Goal: Contribute content: Add original content to the website for others to see

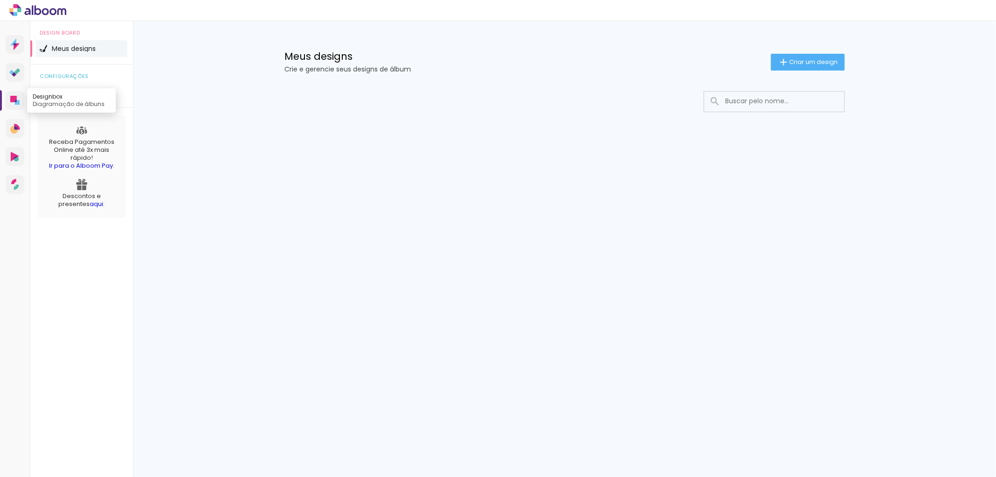
click at [12, 99] on icon at bounding box center [13, 99] width 7 height 7
click at [796, 62] on span "Criar um design" at bounding box center [813, 62] width 49 height 6
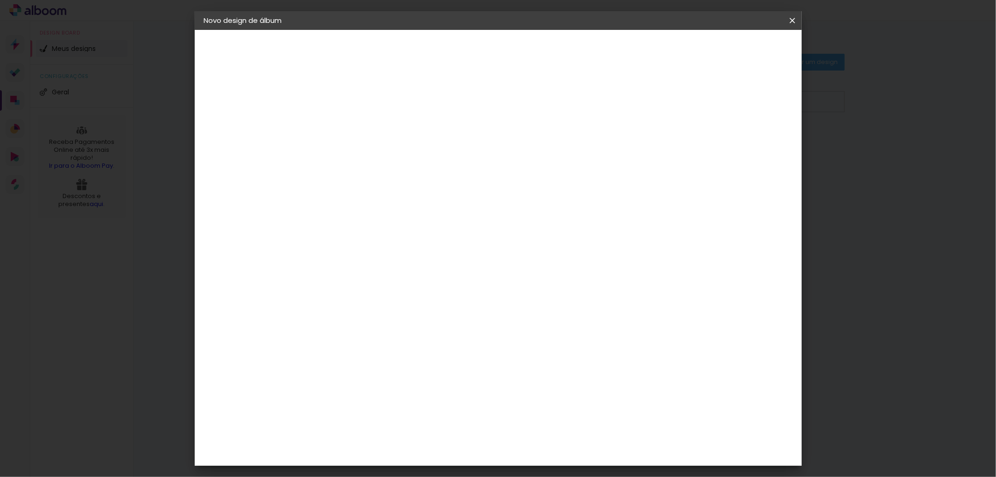
click at [357, 129] on input at bounding box center [357, 125] width 0 height 14
drag, startPoint x: 507, startPoint y: 129, endPoint x: 438, endPoint y: 131, distance: 69.1
click at [0, 0] on div "Informações Dê um título ao seu álbum. Avançar" at bounding box center [0, 0] width 0 height 0
type input "1"
type input "INF"
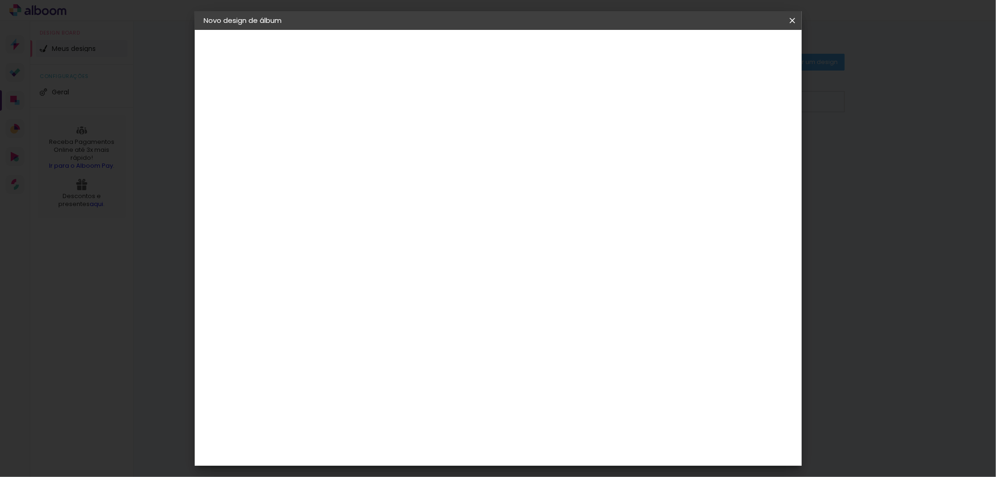
type paper-input "INF"
click at [0, 0] on slot "Avançar" at bounding box center [0, 0] width 0 height 0
click at [394, 179] on input at bounding box center [380, 178] width 94 height 12
type input "gr"
type paper-input "gr"
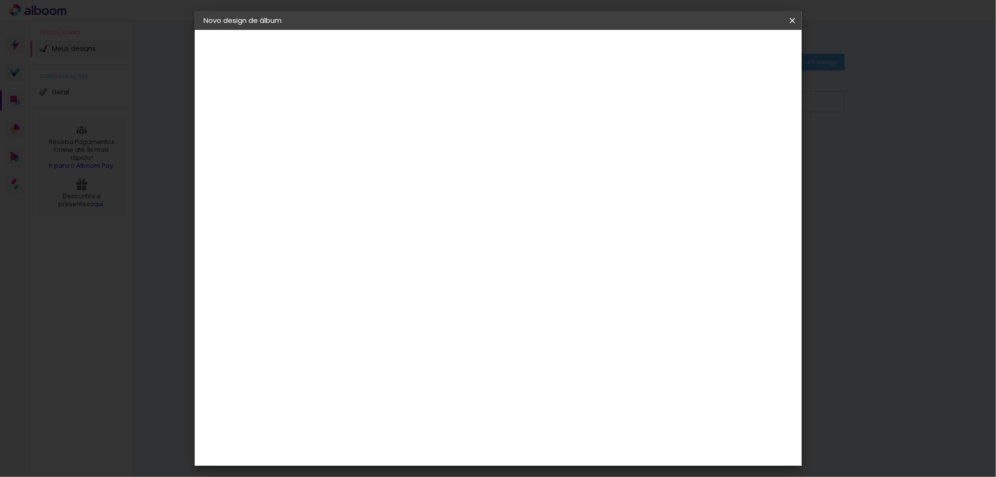
click at [372, 284] on div "Grafis" at bounding box center [361, 287] width 22 height 7
click at [0, 0] on slot "Tamanho Livre" at bounding box center [0, 0] width 0 height 0
click at [398, 277] on paper-item "Grafis" at bounding box center [373, 287] width 87 height 21
click at [444, 138] on iron-icon at bounding box center [438, 141] width 11 height 11
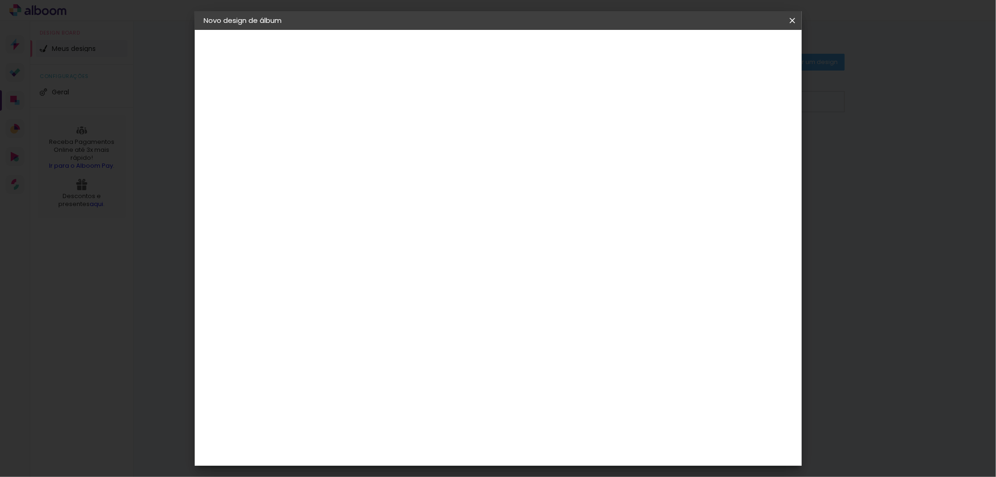
click at [414, 183] on div at bounding box center [373, 183] width 81 height 1
click at [351, 284] on div "Grafis" at bounding box center [361, 287] width 22 height 7
click at [356, 180] on input "gr" at bounding box center [373, 178] width 81 height 12
click at [367, 178] on input "grafis" at bounding box center [371, 178] width 76 height 12
type input "grafis"
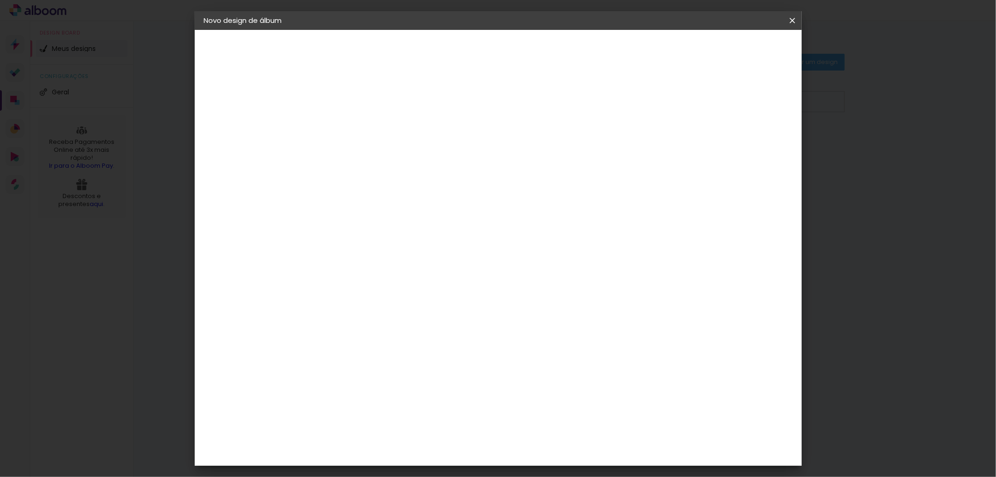
type paper-input "grafis"
click at [355, 211] on div "Grafis" at bounding box center [361, 210] width 22 height 7
click at [344, 209] on img at bounding box center [340, 210] width 11 height 11
click at [341, 209] on img at bounding box center [340, 210] width 11 height 11
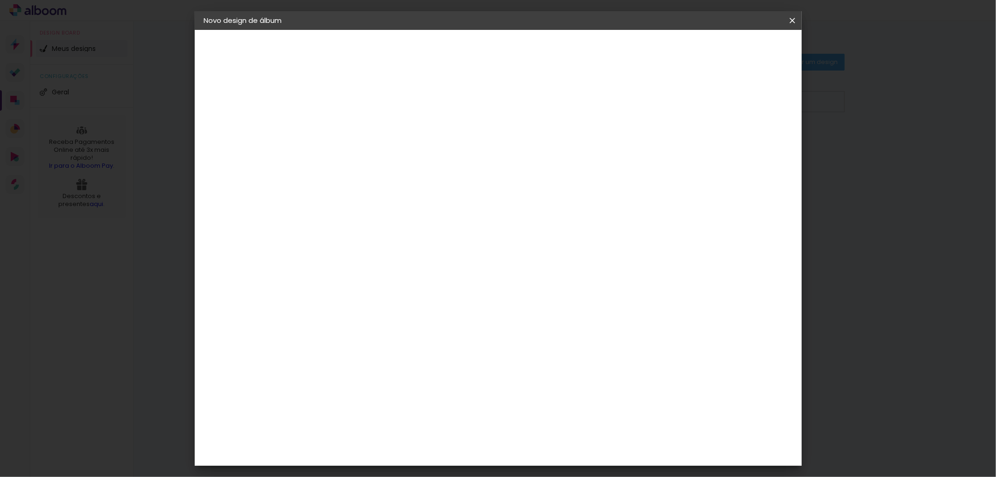
click at [341, 209] on img at bounding box center [340, 210] width 11 height 11
click at [464, 109] on div "Fornecedor Escolha um fornecedor ou avance com o tamanho livre. Voltar Avançar" at bounding box center [418, 69] width 204 height 79
click at [409, 148] on iron-icon at bounding box center [404, 149] width 7 height 7
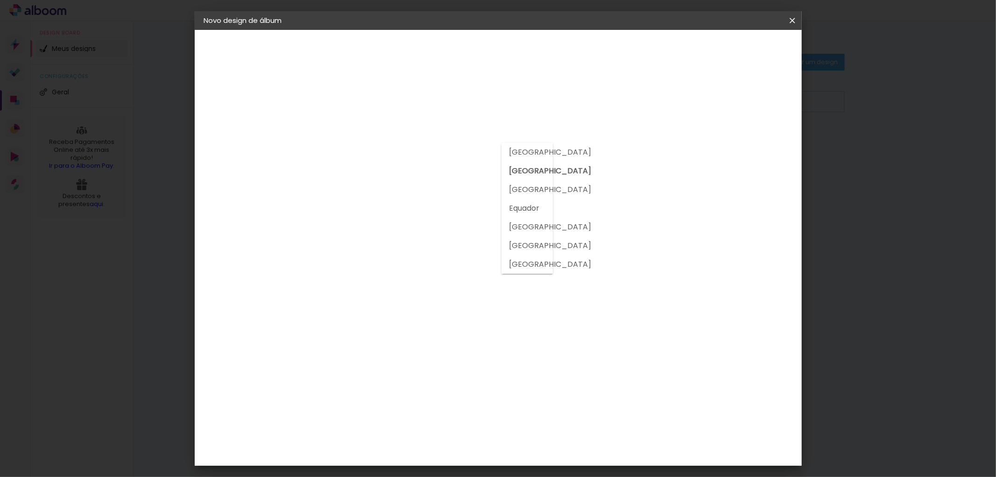
click at [0, 0] on slot "[GEOGRAPHIC_DATA]" at bounding box center [0, 0] width 0 height 0
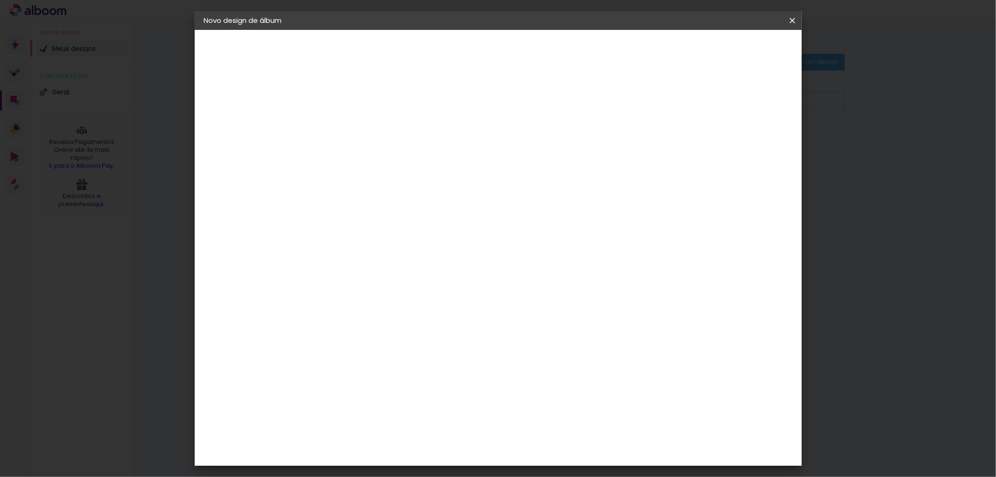
click at [371, 197] on div "G" at bounding box center [371, 195] width 82 height 12
click at [372, 204] on paper-item "Grafis" at bounding box center [371, 211] width 82 height 21
click at [0, 0] on slot "Avançar" at bounding box center [0, 0] width 0 height 0
click at [393, 155] on input "text" at bounding box center [375, 162] width 36 height 14
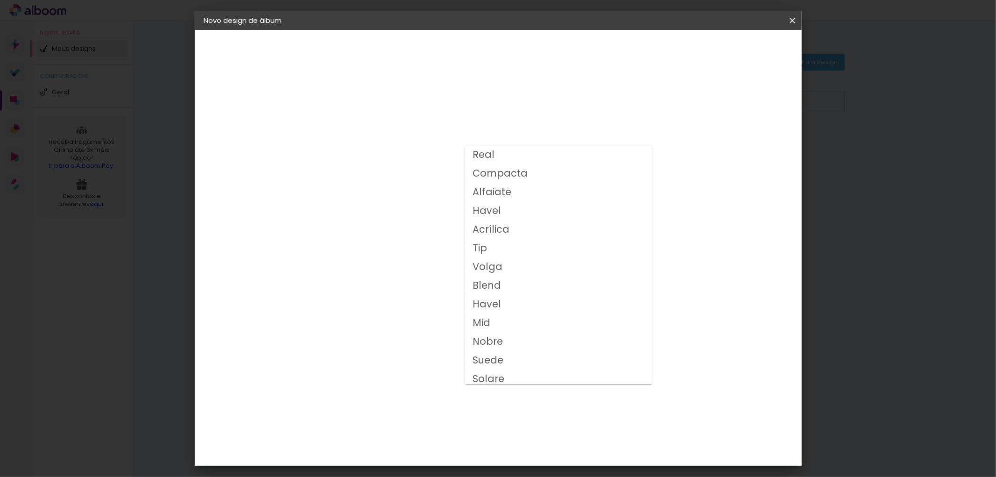
click at [0, 0] on slot "Compacta" at bounding box center [0, 0] width 0 height 0
type input "Compacta"
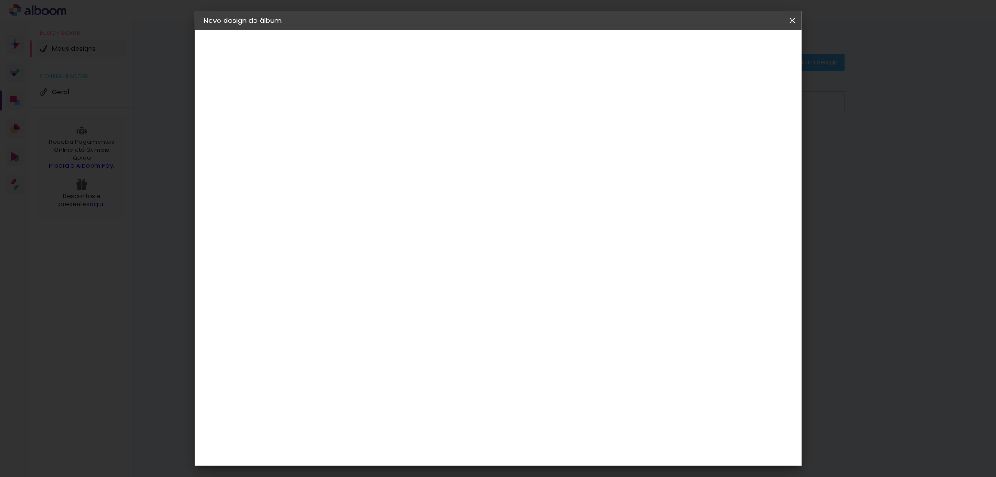
click at [420, 226] on span "15x20" at bounding box center [397, 228] width 43 height 25
click at [0, 0] on slot "Avançar" at bounding box center [0, 0] width 0 height 0
click at [680, 102] on div at bounding box center [676, 101] width 8 height 8
type paper-checkbox "on"
click at [733, 49] on span "Iniciar design" at bounding box center [711, 49] width 42 height 7
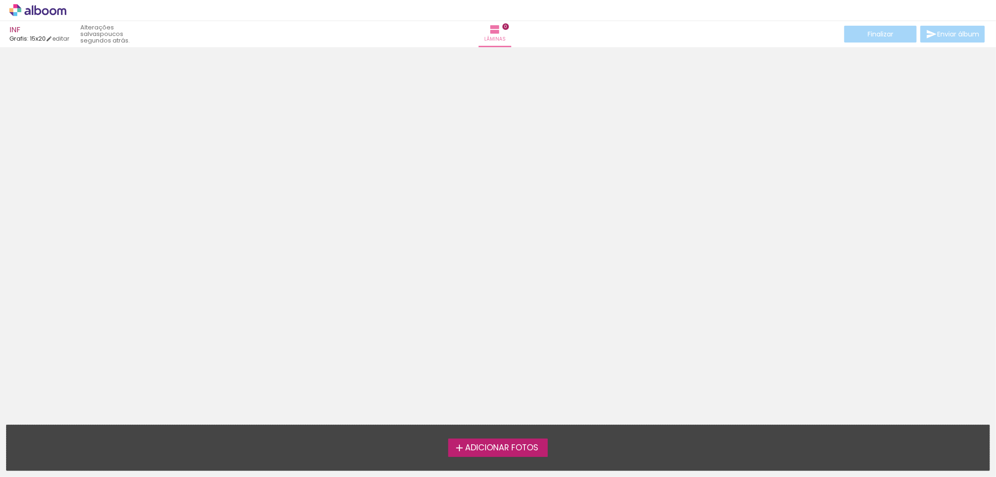
click at [486, 445] on span "Adicionar Fotos" at bounding box center [501, 448] width 73 height 8
click at [0, 0] on input "file" at bounding box center [0, 0] width 0 height 0
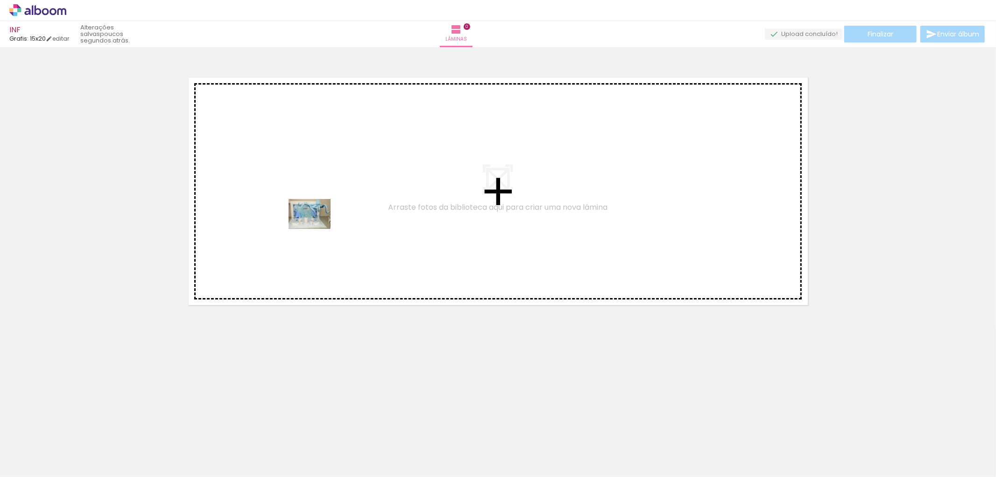
drag, startPoint x: 151, startPoint y: 447, endPoint x: 317, endPoint y: 227, distance: 275.7
click at [317, 227] on quentale-workspace at bounding box center [498, 238] width 996 height 477
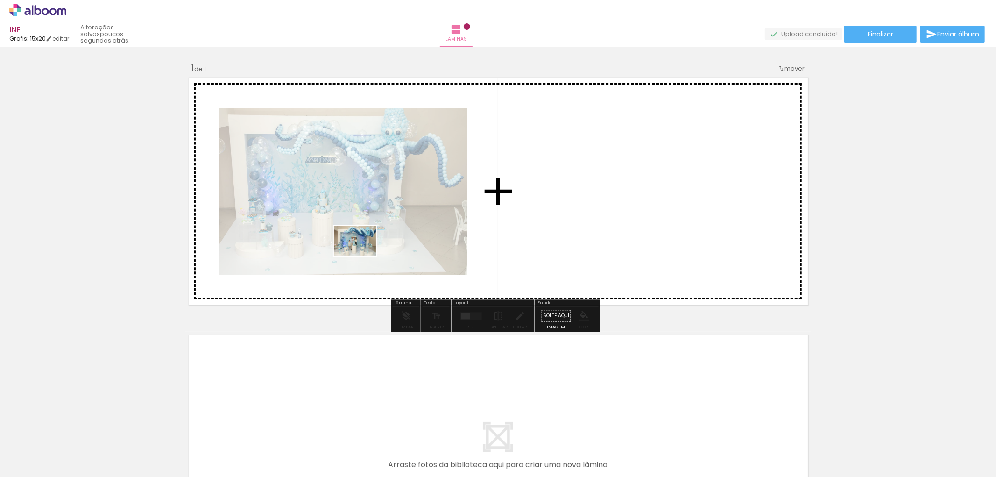
drag, startPoint x: 203, startPoint y: 455, endPoint x: 362, endPoint y: 254, distance: 256.6
click at [362, 254] on quentale-workspace at bounding box center [498, 238] width 996 height 477
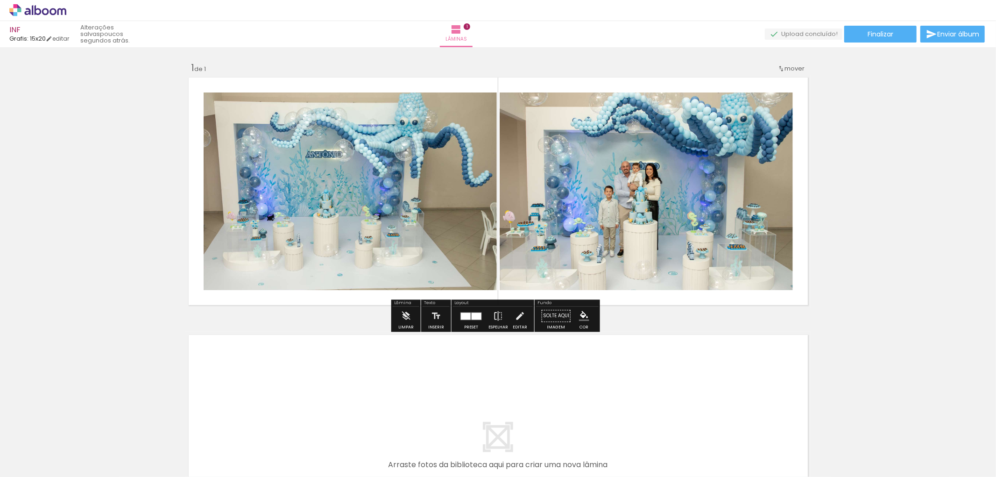
click at [472, 318] on div at bounding box center [477, 315] width 10 height 7
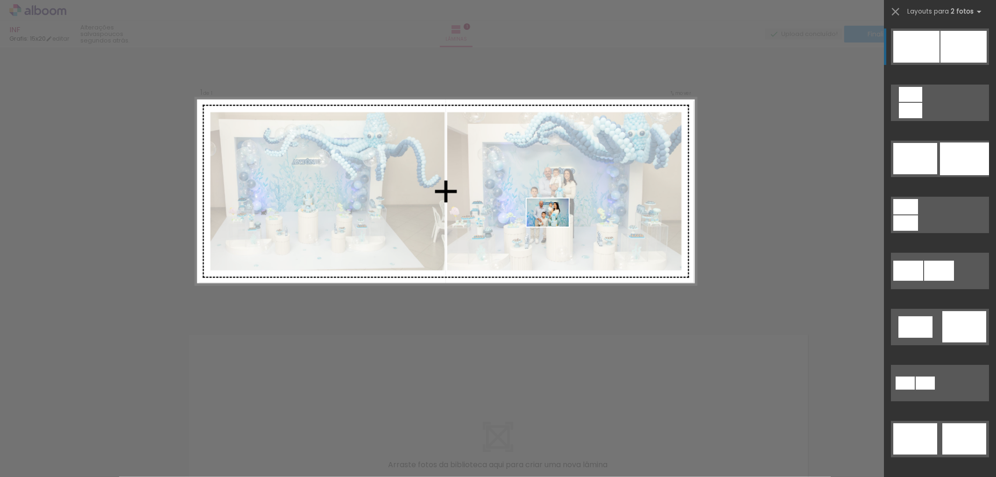
drag, startPoint x: 307, startPoint y: 453, endPoint x: 556, endPoint y: 225, distance: 337.7
click at [556, 225] on quentale-workspace at bounding box center [498, 238] width 996 height 477
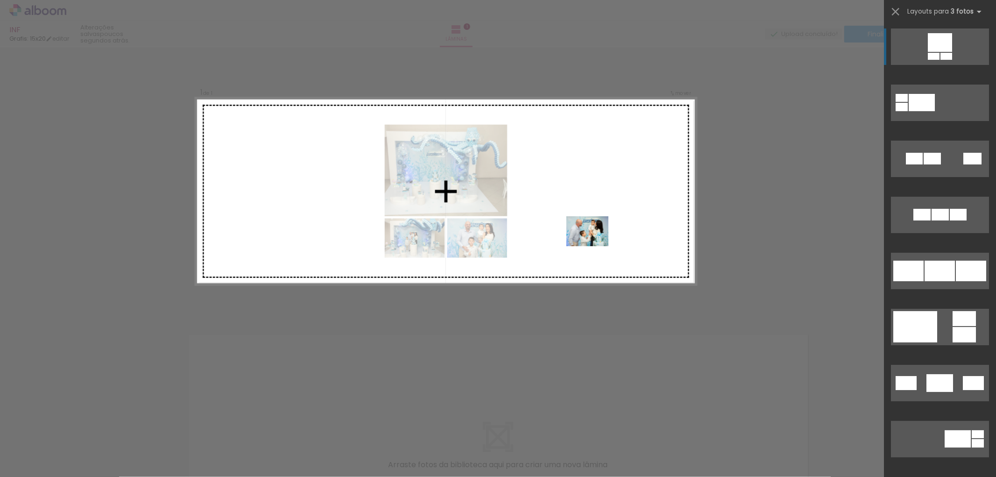
drag, startPoint x: 463, startPoint y: 456, endPoint x: 594, endPoint y: 244, distance: 249.5
click at [594, 244] on quentale-workspace at bounding box center [498, 238] width 996 height 477
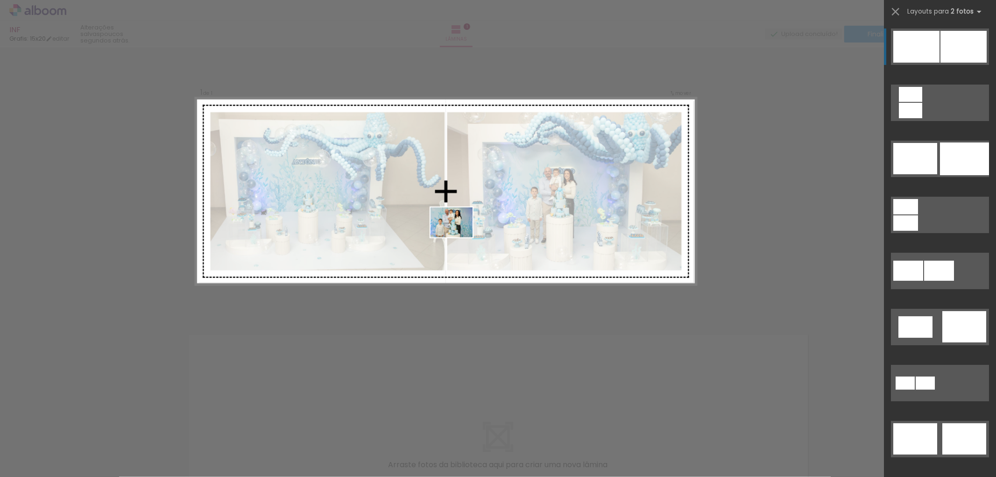
drag, startPoint x: 258, startPoint y: 453, endPoint x: 461, endPoint y: 233, distance: 298.7
click at [461, 233] on quentale-workspace at bounding box center [498, 238] width 996 height 477
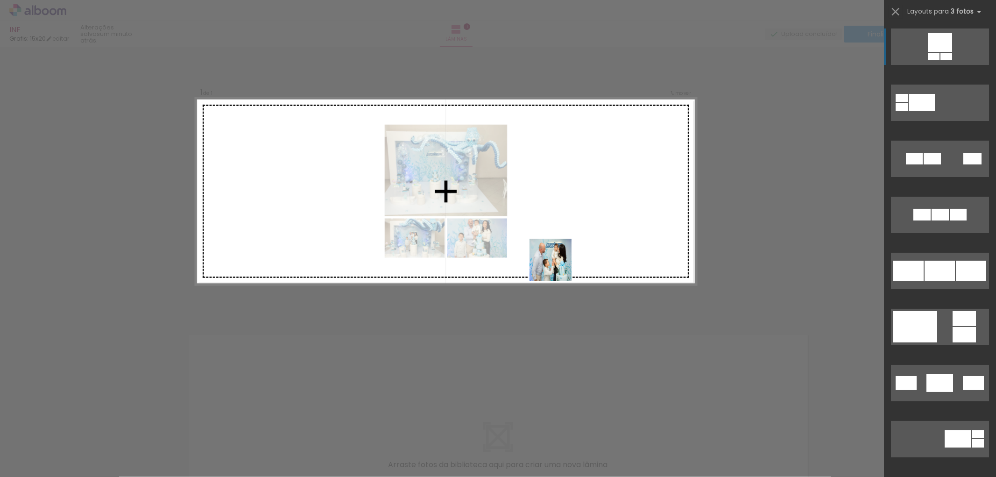
drag, startPoint x: 460, startPoint y: 449, endPoint x: 563, endPoint y: 251, distance: 222.8
click at [570, 240] on quentale-workspace at bounding box center [498, 238] width 996 height 477
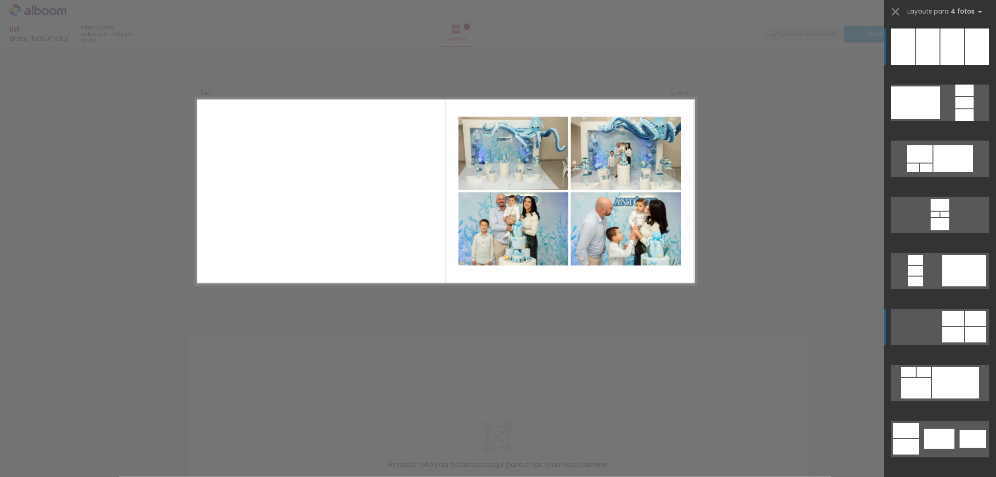
scroll to position [52, 0]
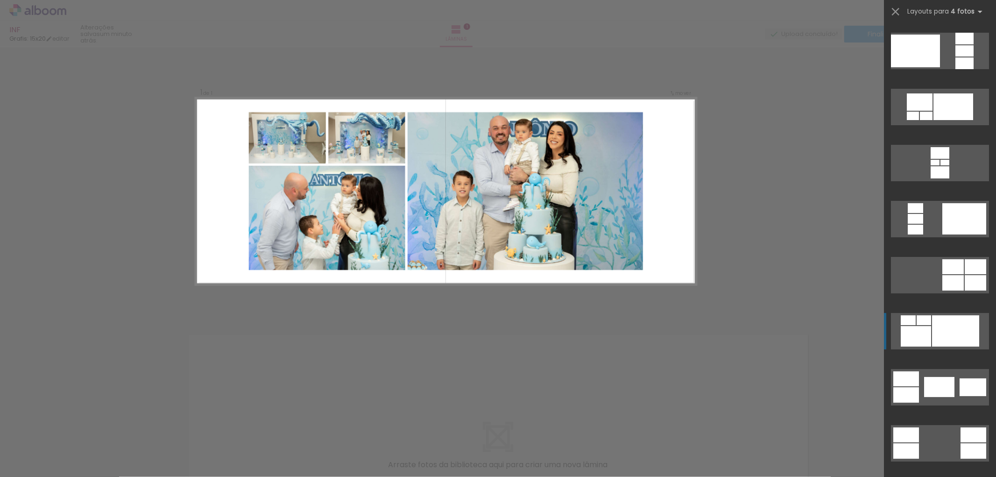
click at [961, 327] on div at bounding box center [955, 330] width 47 height 31
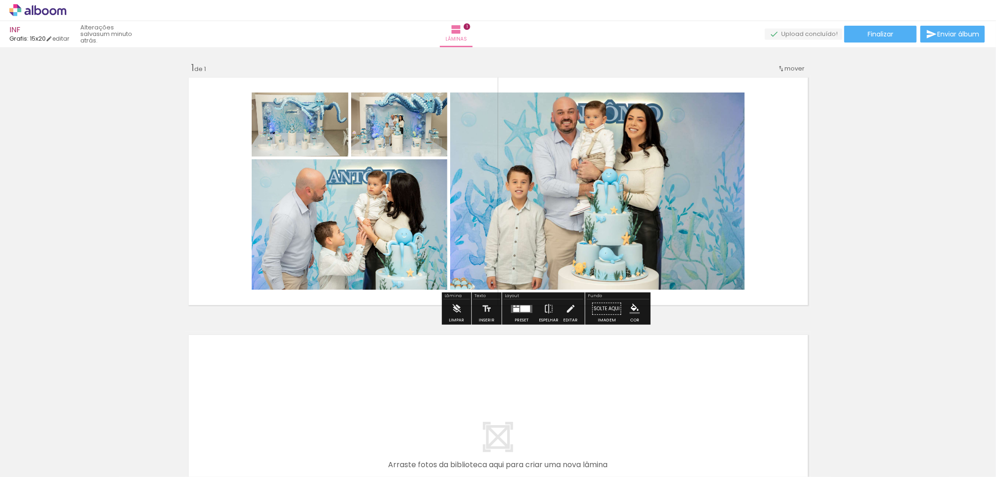
click at [376, 120] on quentale-photo at bounding box center [399, 124] width 96 height 64
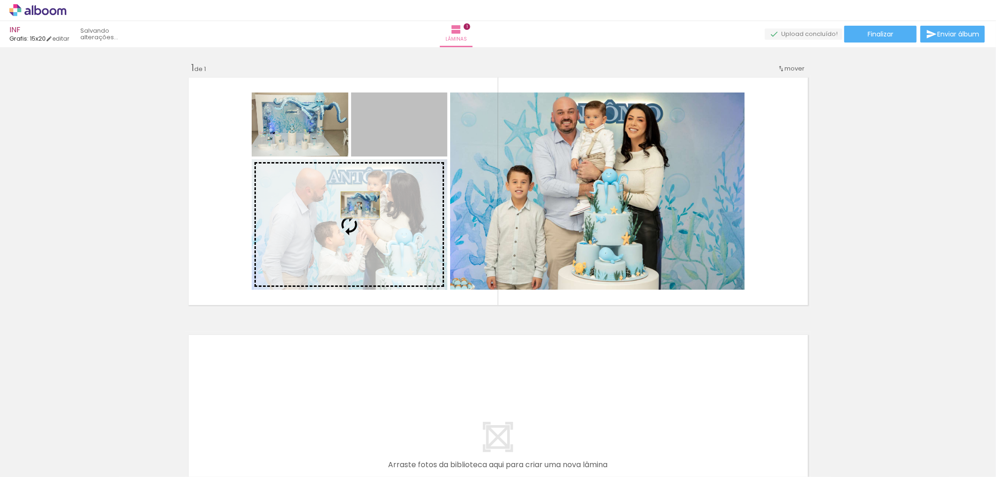
drag, startPoint x: 395, startPoint y: 128, endPoint x: 356, endPoint y: 204, distance: 86.0
click at [0, 0] on slot at bounding box center [0, 0] width 0 height 0
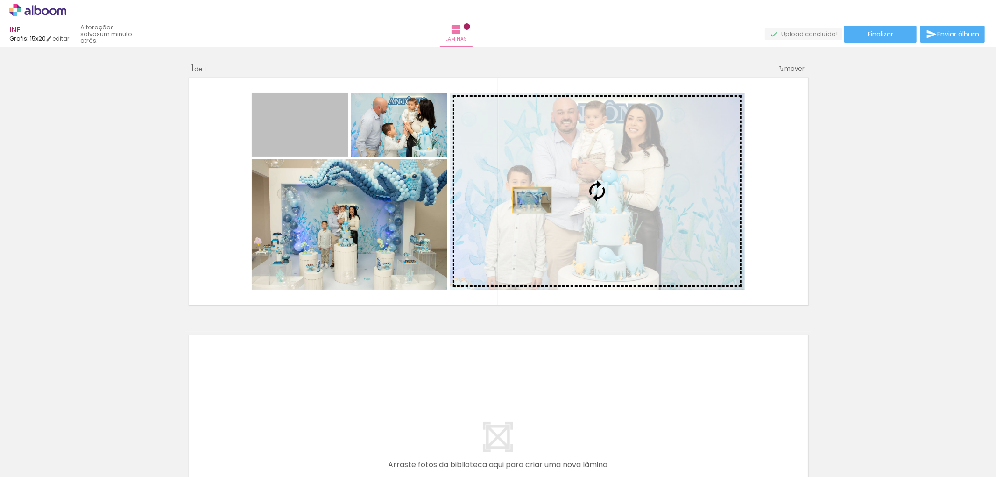
drag, startPoint x: 316, startPoint y: 137, endPoint x: 528, endPoint y: 201, distance: 221.7
click at [0, 0] on slot at bounding box center [0, 0] width 0 height 0
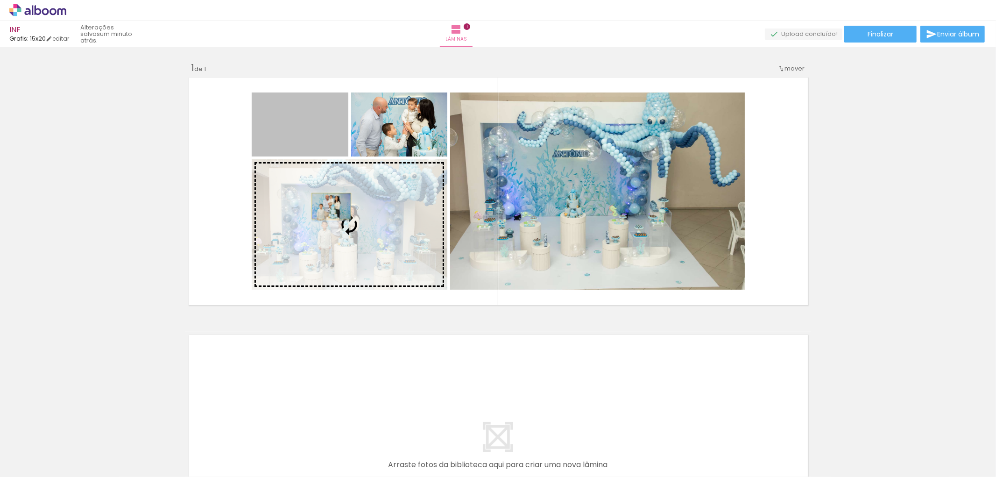
drag, startPoint x: 289, startPoint y: 133, endPoint x: 327, endPoint y: 206, distance: 82.5
click at [0, 0] on slot at bounding box center [0, 0] width 0 height 0
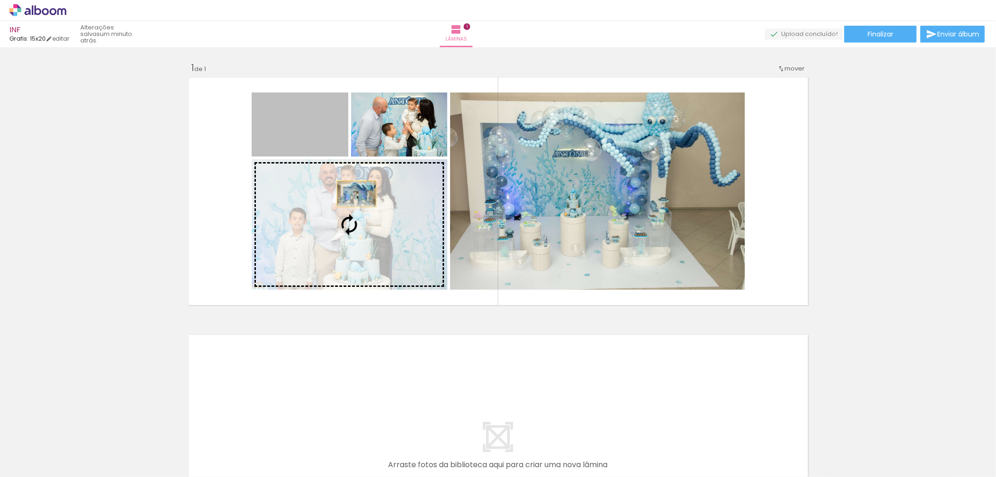
drag, startPoint x: 310, startPoint y: 134, endPoint x: 354, endPoint y: 195, distance: 75.9
click at [0, 0] on slot at bounding box center [0, 0] width 0 height 0
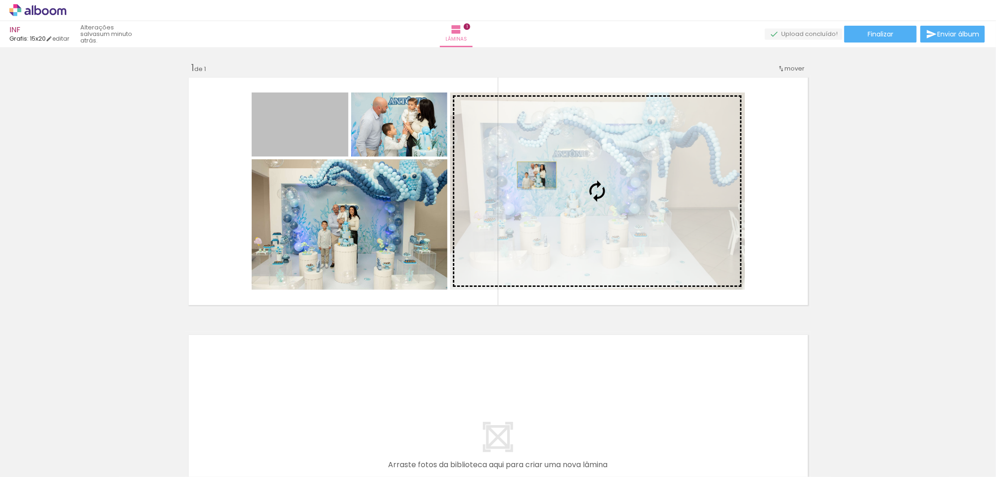
drag, startPoint x: 310, startPoint y: 129, endPoint x: 533, endPoint y: 175, distance: 227.2
click at [0, 0] on slot at bounding box center [0, 0] width 0 height 0
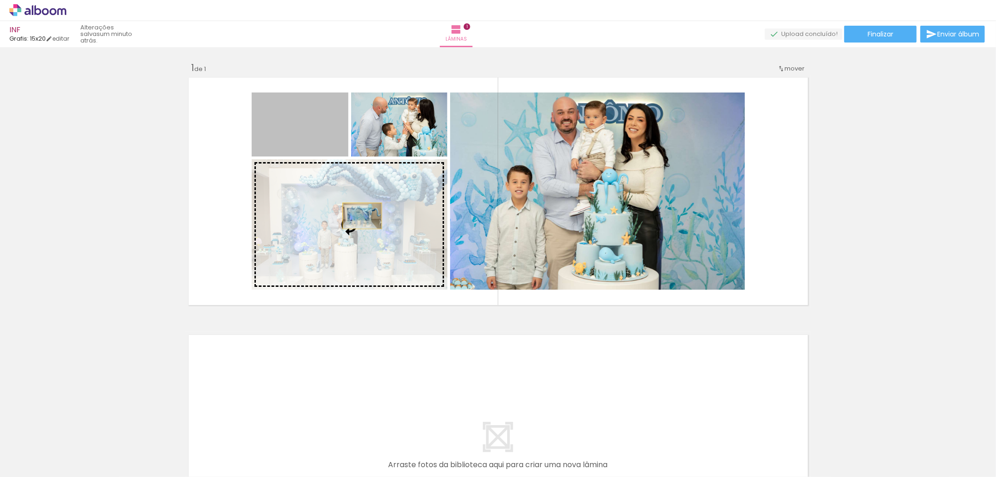
drag, startPoint x: 328, startPoint y: 133, endPoint x: 358, endPoint y: 216, distance: 87.9
click at [0, 0] on slot at bounding box center [0, 0] width 0 height 0
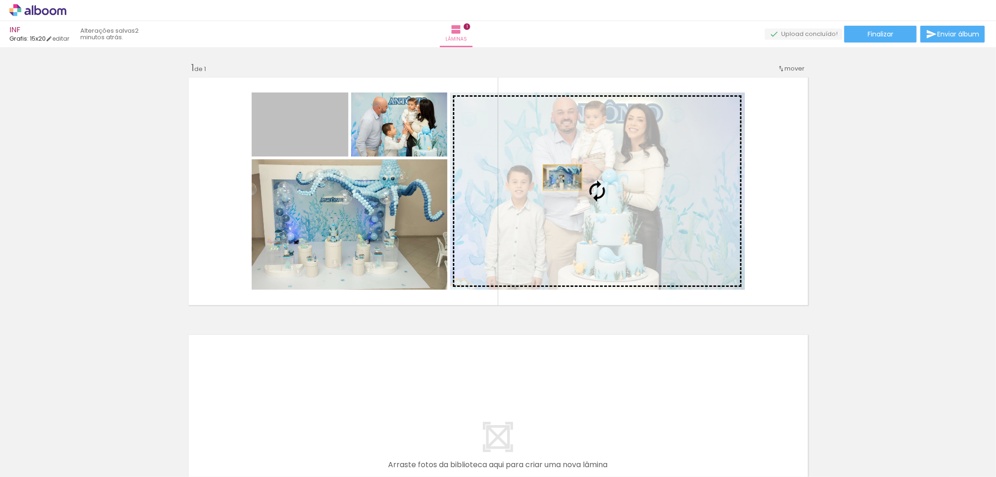
drag, startPoint x: 318, startPoint y: 125, endPoint x: 558, endPoint y: 177, distance: 246.1
click at [0, 0] on slot at bounding box center [0, 0] width 0 height 0
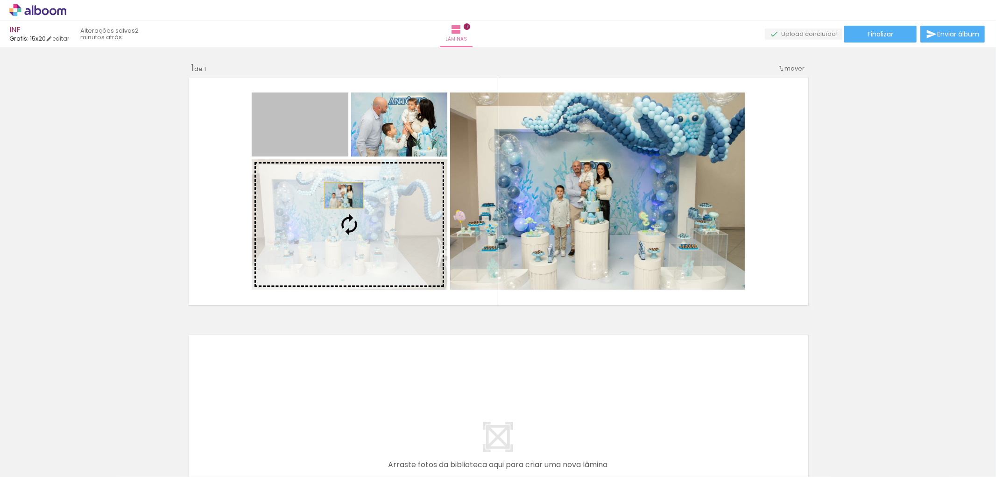
drag, startPoint x: 306, startPoint y: 141, endPoint x: 340, endPoint y: 195, distance: 64.1
click at [0, 0] on slot at bounding box center [0, 0] width 0 height 0
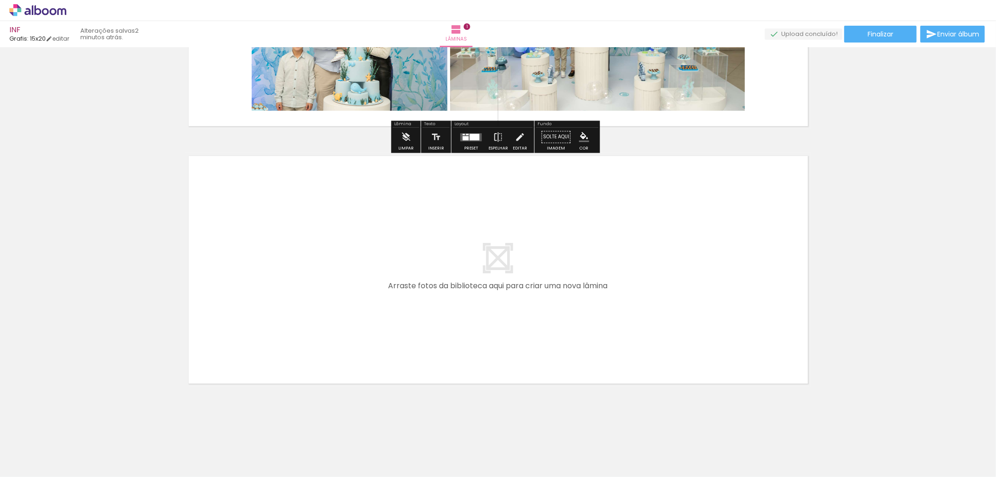
scroll to position [179, 0]
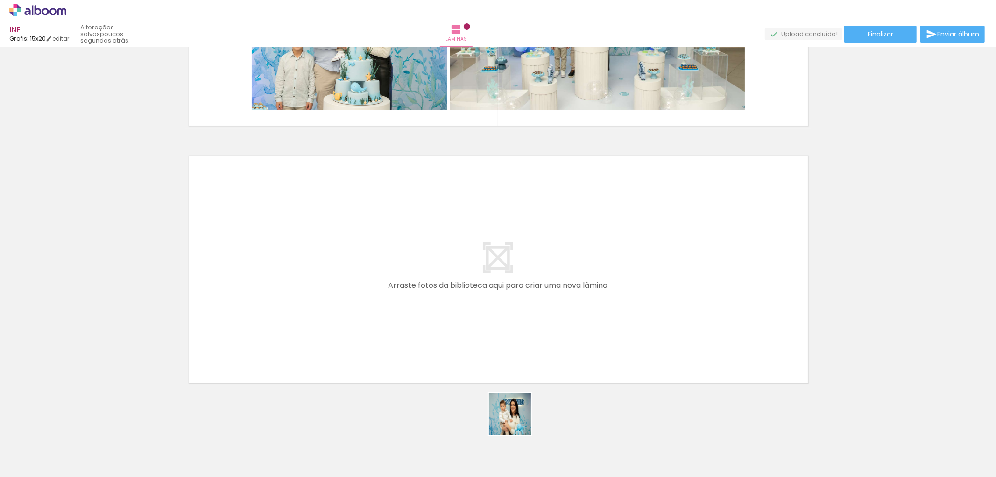
drag, startPoint x: 518, startPoint y: 455, endPoint x: 526, endPoint y: 335, distance: 120.7
click at [526, 335] on quentale-workspace at bounding box center [498, 238] width 996 height 477
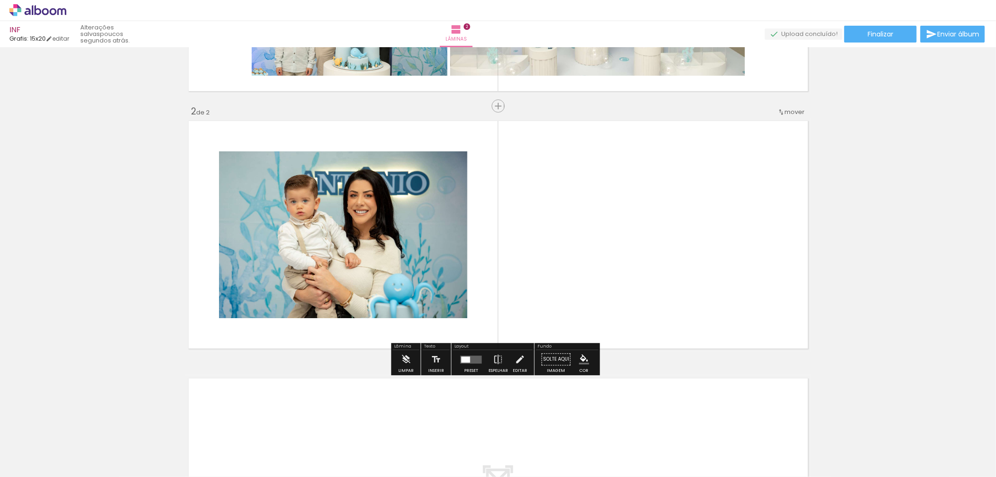
scroll to position [216, 0]
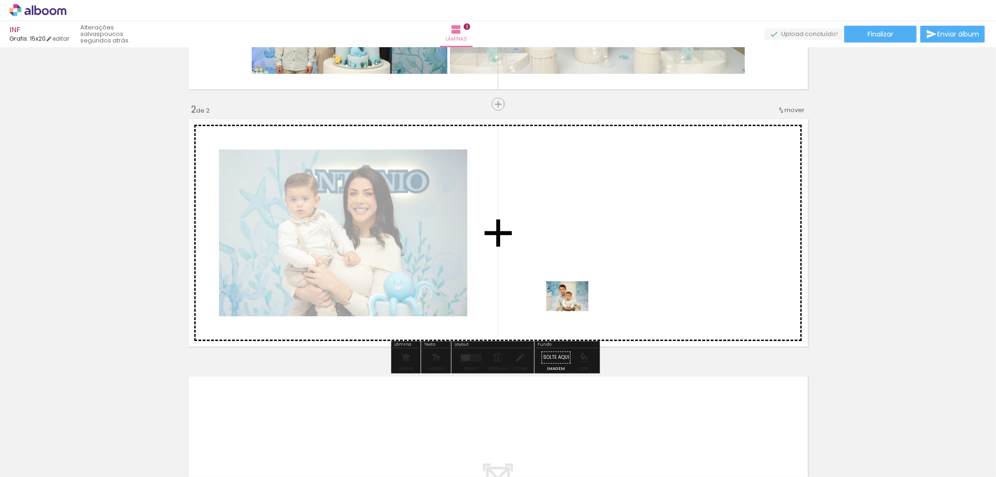
drag, startPoint x: 624, startPoint y: 458, endPoint x: 566, endPoint y: 290, distance: 177.9
click at [566, 290] on quentale-workspace at bounding box center [498, 238] width 996 height 477
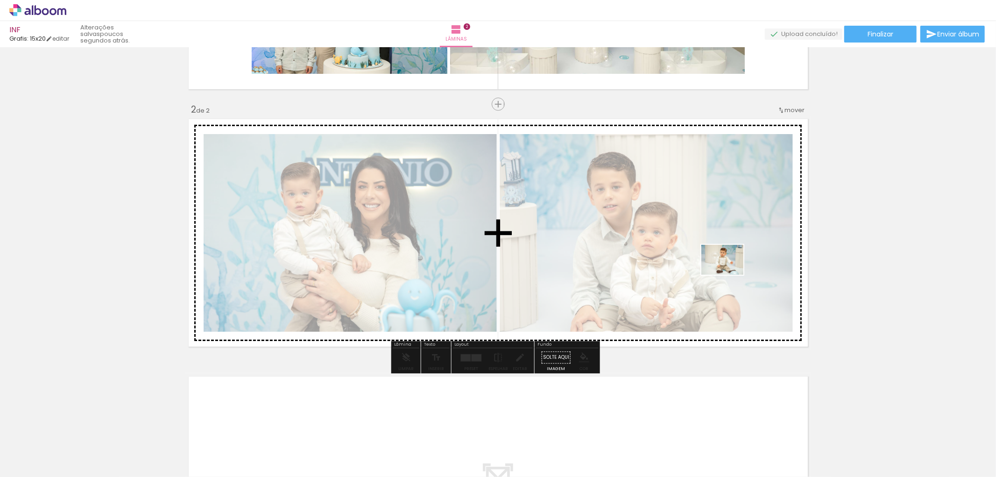
drag, startPoint x: 676, startPoint y: 448, endPoint x: 729, endPoint y: 273, distance: 183.6
click at [729, 273] on quentale-workspace at bounding box center [498, 238] width 996 height 477
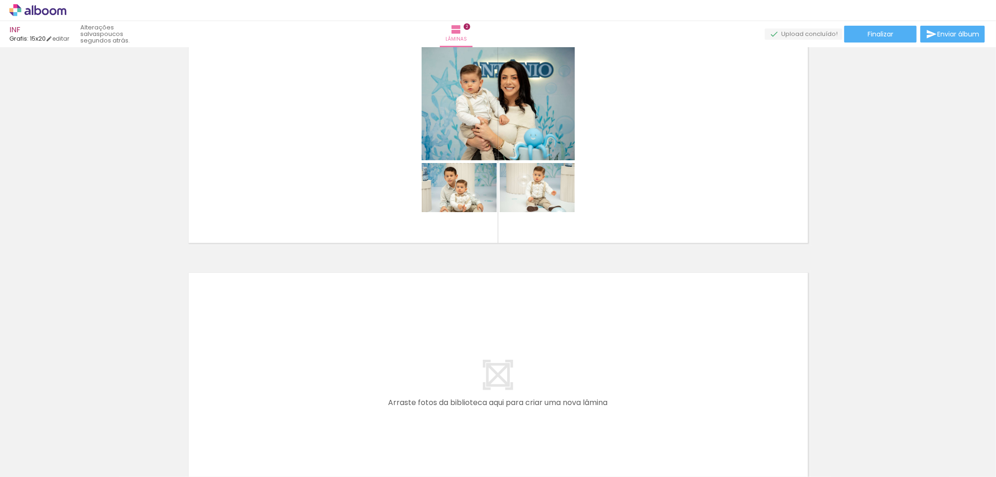
scroll to position [0, 1175]
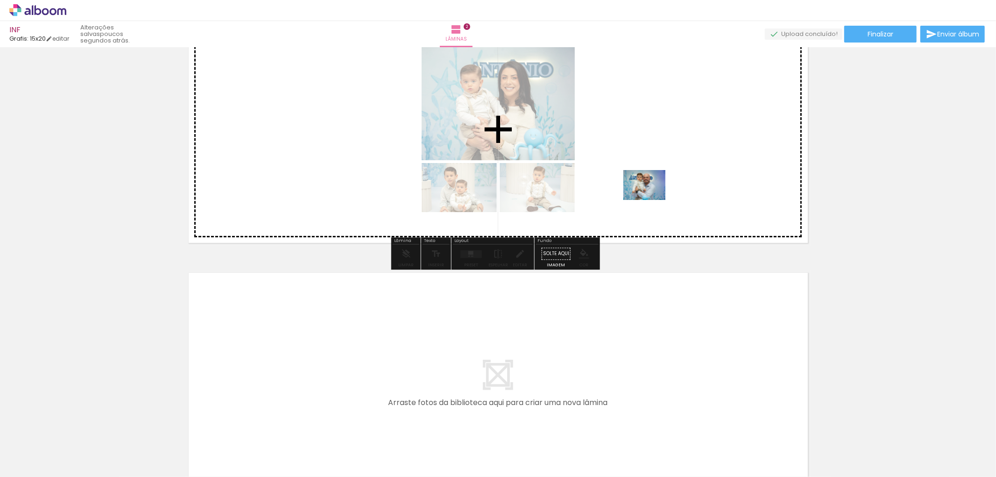
drag, startPoint x: 909, startPoint y: 445, endPoint x: 651, endPoint y: 198, distance: 357.3
click at [651, 198] on quentale-workspace at bounding box center [498, 238] width 996 height 477
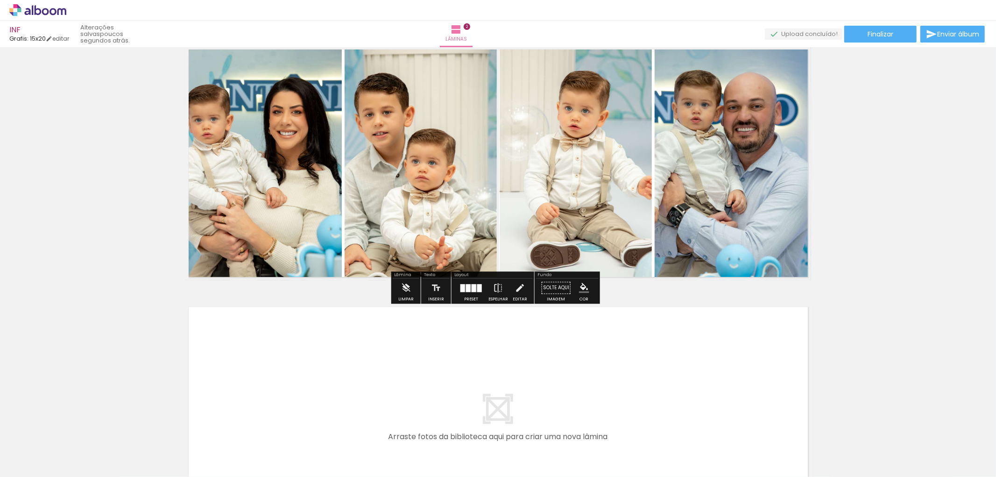
scroll to position [268, 0]
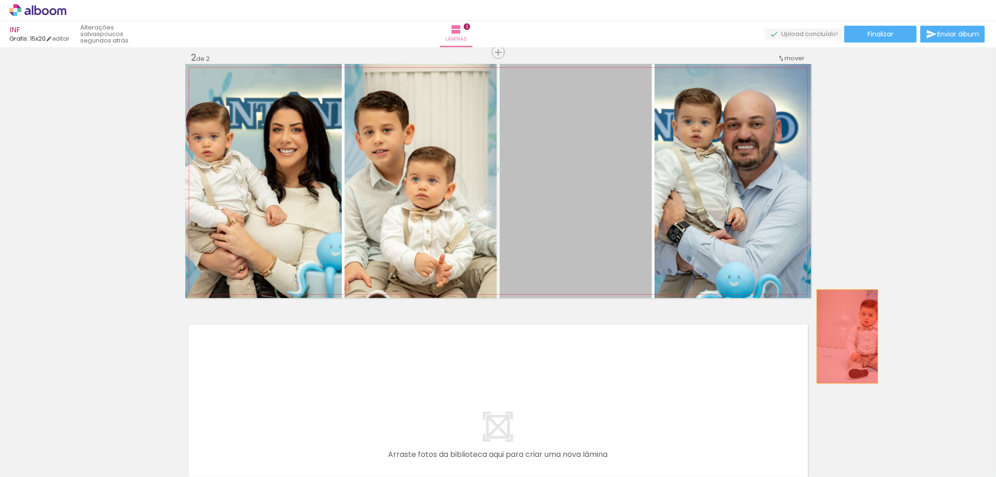
drag, startPoint x: 576, startPoint y: 162, endPoint x: 843, endPoint y: 336, distance: 318.9
click at [843, 336] on div "Inserir lâmina 1 de 2 Inserir lâmina 2 de 2" at bounding box center [498, 169] width 996 height 772
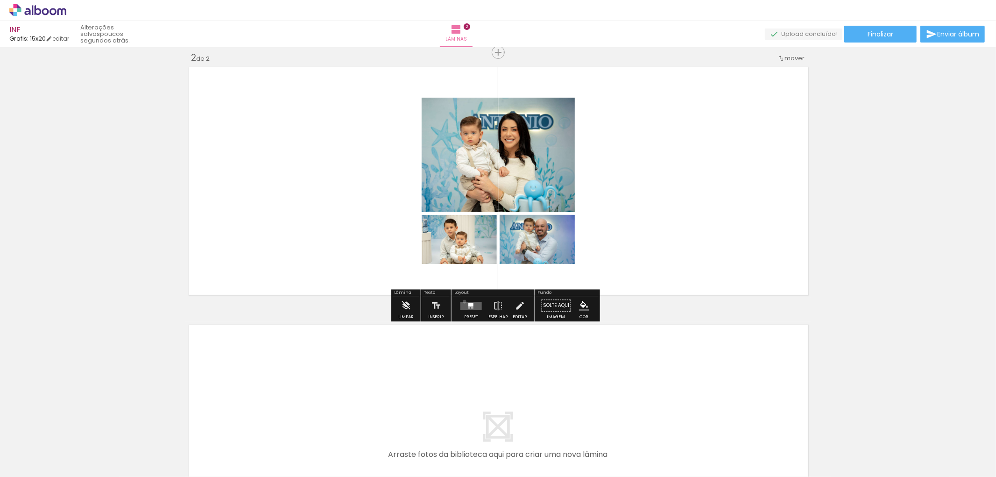
click at [462, 302] on quentale-layouter at bounding box center [470, 306] width 21 height 8
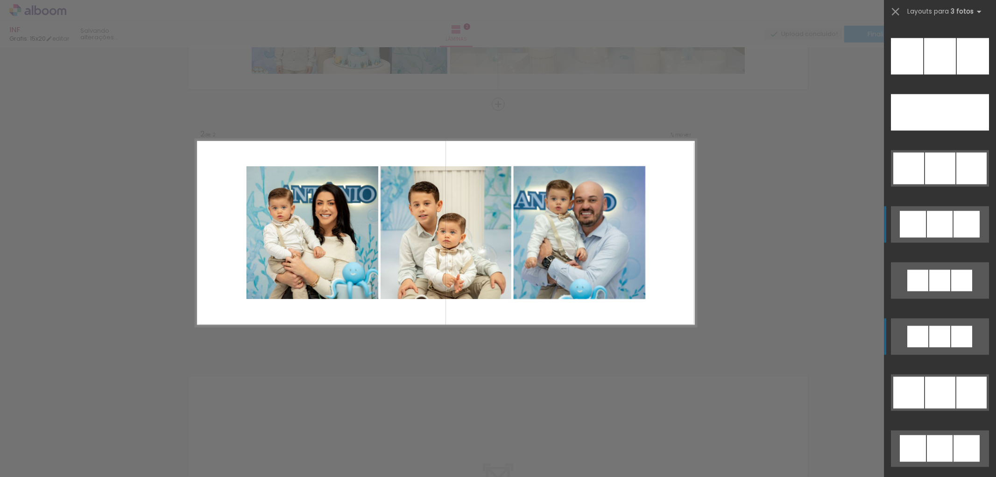
scroll to position [4728, 0]
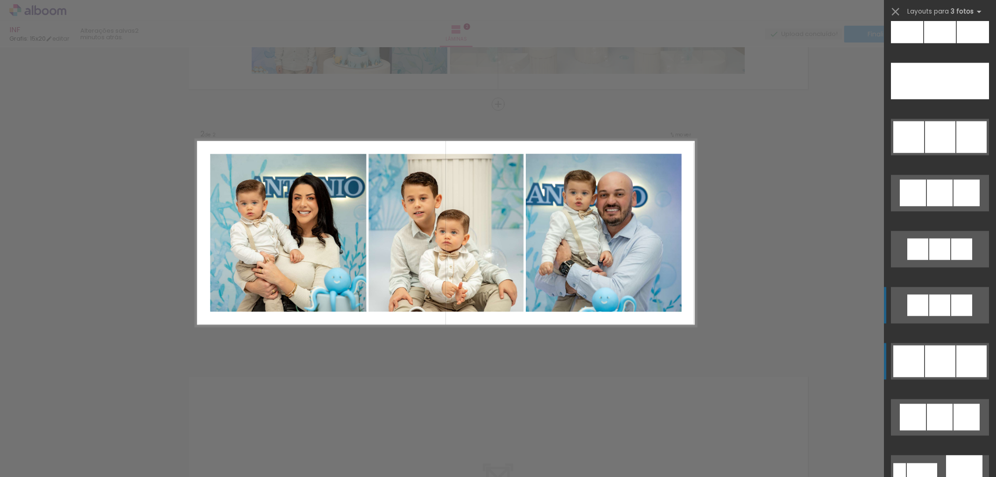
click at [941, 403] on div at bounding box center [940, 416] width 26 height 27
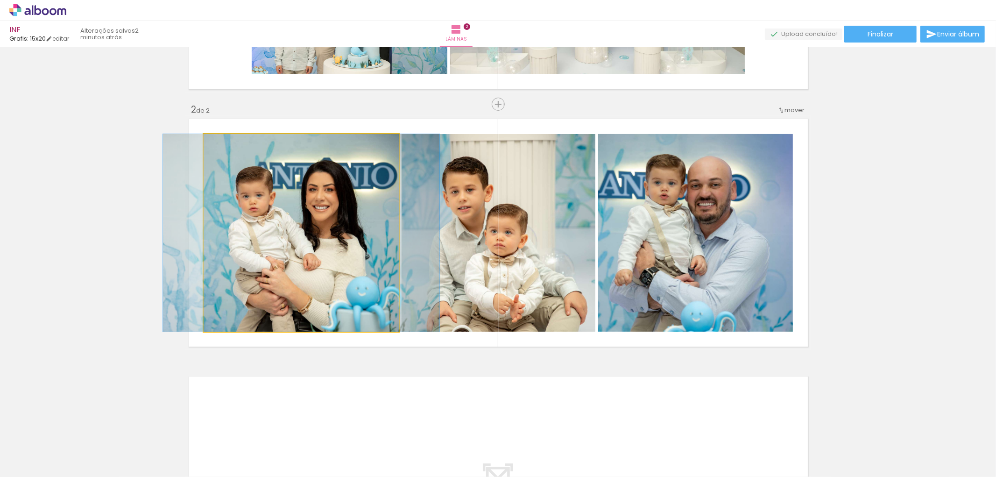
click at [329, 244] on quentale-photo at bounding box center [301, 232] width 195 height 197
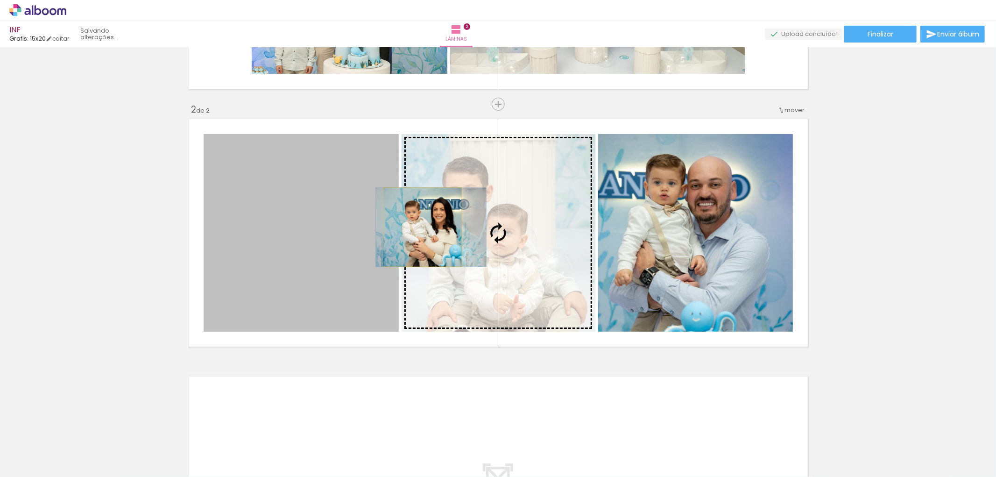
drag, startPoint x: 373, startPoint y: 231, endPoint x: 418, endPoint y: 227, distance: 45.9
click at [0, 0] on slot at bounding box center [0, 0] width 0 height 0
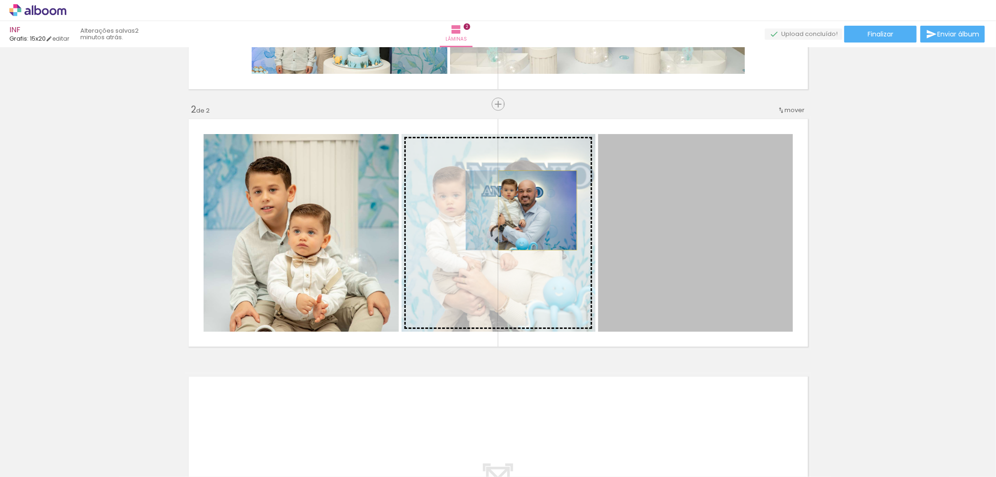
drag, startPoint x: 654, startPoint y: 208, endPoint x: 534, endPoint y: 210, distance: 120.5
click at [0, 0] on slot at bounding box center [0, 0] width 0 height 0
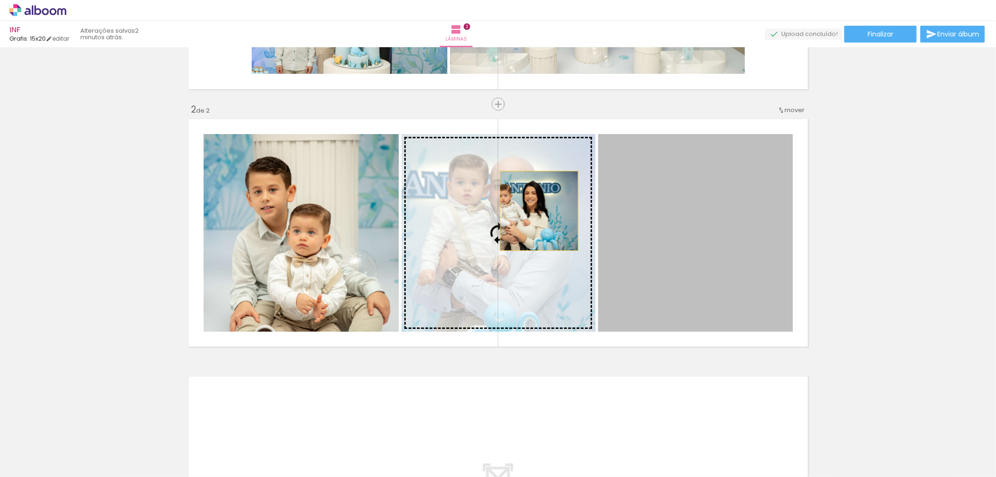
drag, startPoint x: 651, startPoint y: 212, endPoint x: 535, endPoint y: 211, distance: 115.8
click at [0, 0] on slot at bounding box center [0, 0] width 0 height 0
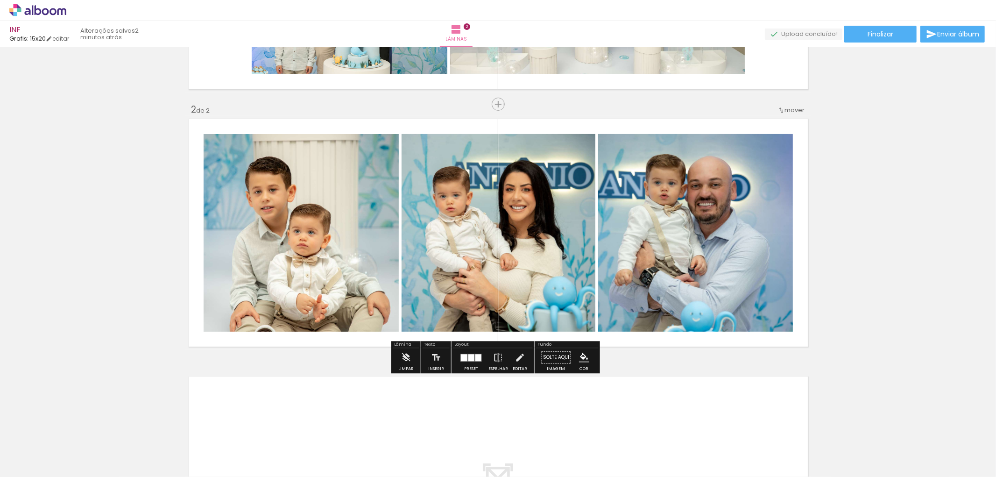
click at [894, 180] on div "Inserir lâmina 1 de 2 Inserir lâmina 2 de 2" at bounding box center [498, 221] width 996 height 772
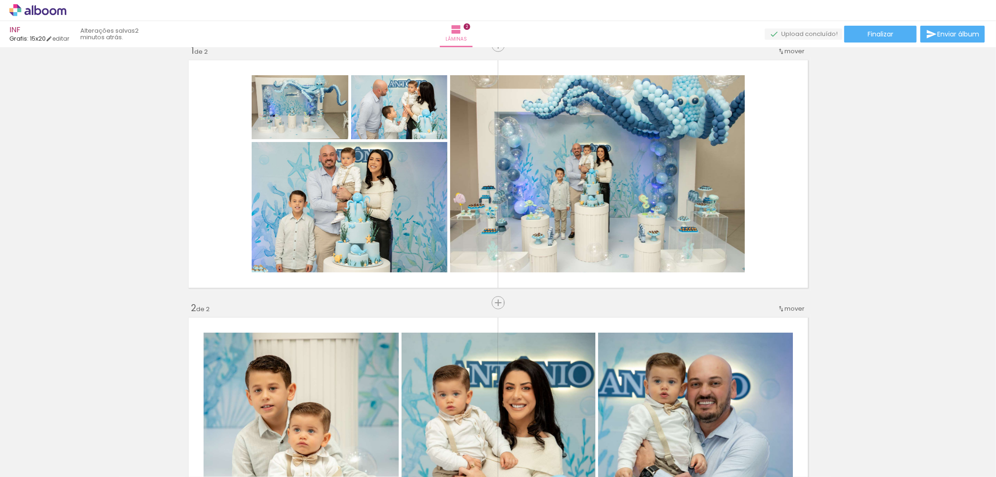
scroll to position [8, 0]
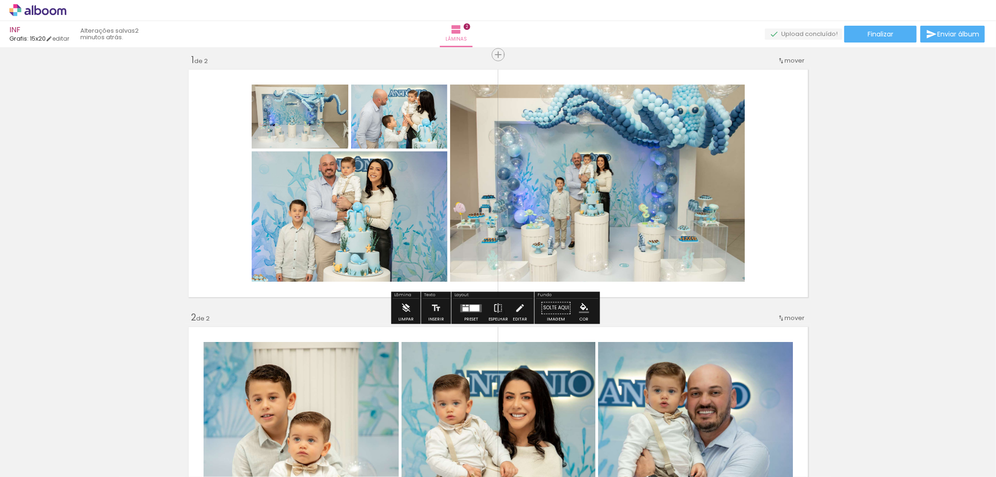
click at [578, 152] on quentale-photo at bounding box center [597, 182] width 295 height 197
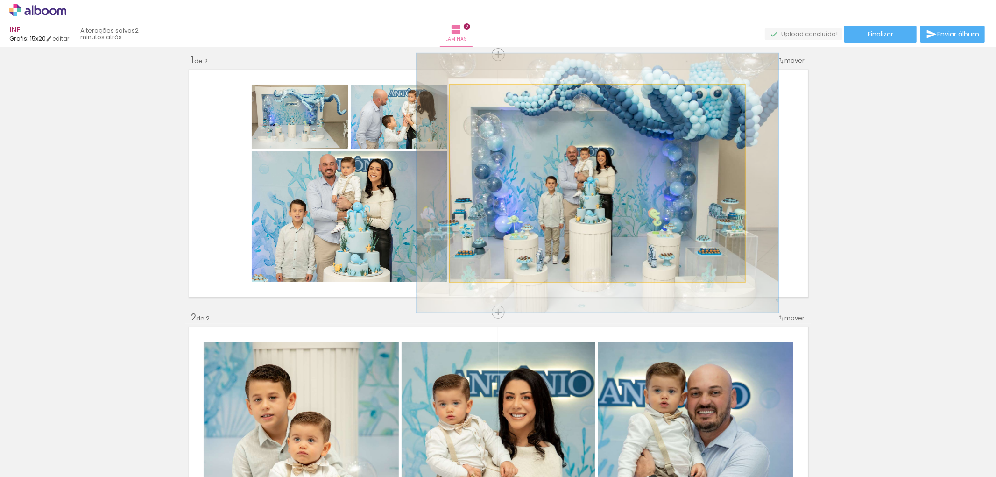
drag, startPoint x: 469, startPoint y: 93, endPoint x: 476, endPoint y: 93, distance: 7.5
click at [476, 93] on div at bounding box center [479, 94] width 8 height 8
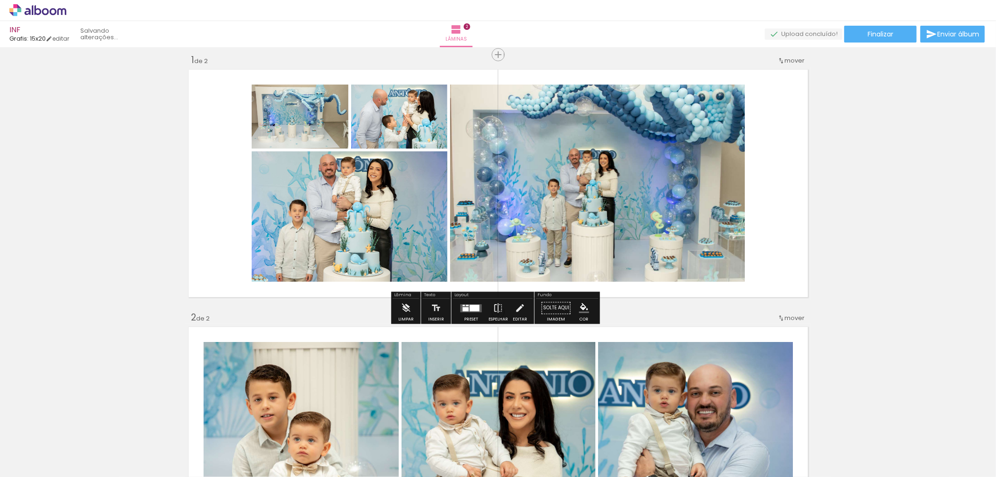
scroll to position [0, 0]
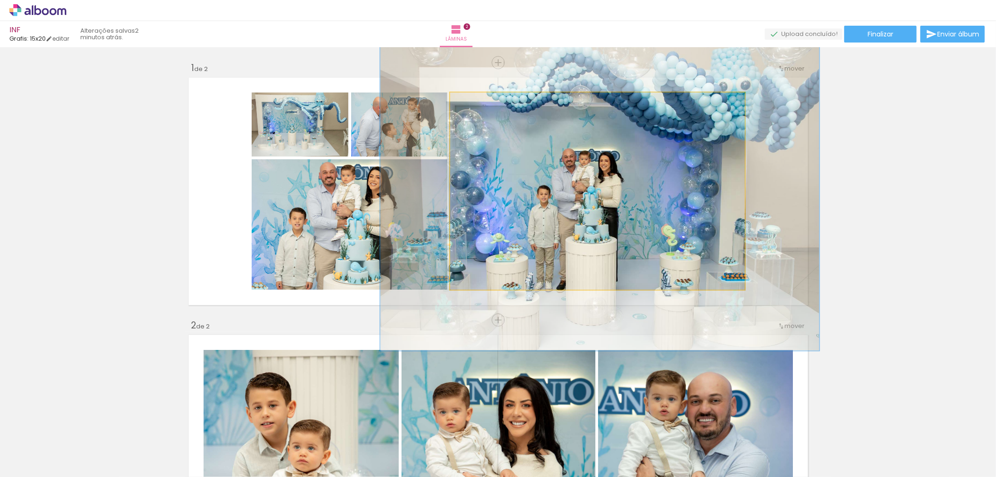
drag, startPoint x: 477, startPoint y: 103, endPoint x: 486, endPoint y: 103, distance: 9.3
type paper-slider "149"
click at [486, 103] on div at bounding box center [490, 102] width 8 height 8
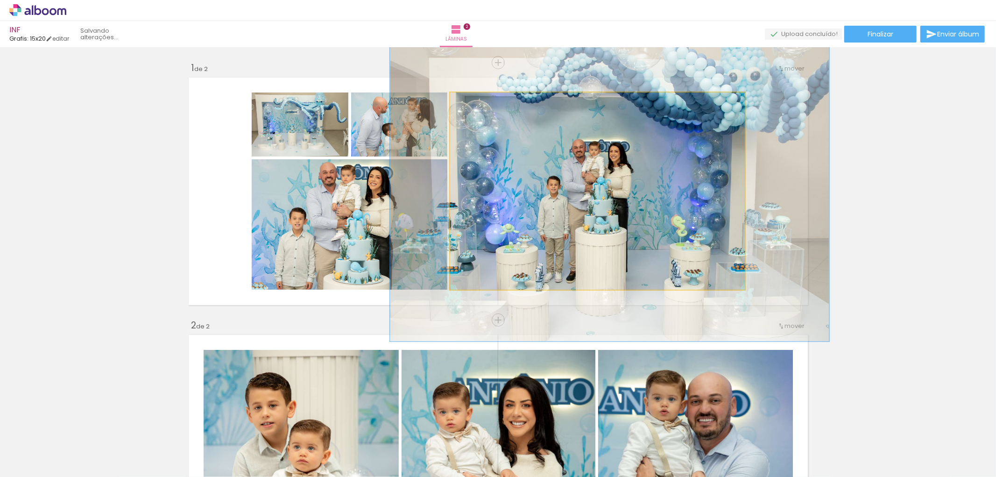
drag, startPoint x: 608, startPoint y: 225, endPoint x: 618, endPoint y: 215, distance: 13.5
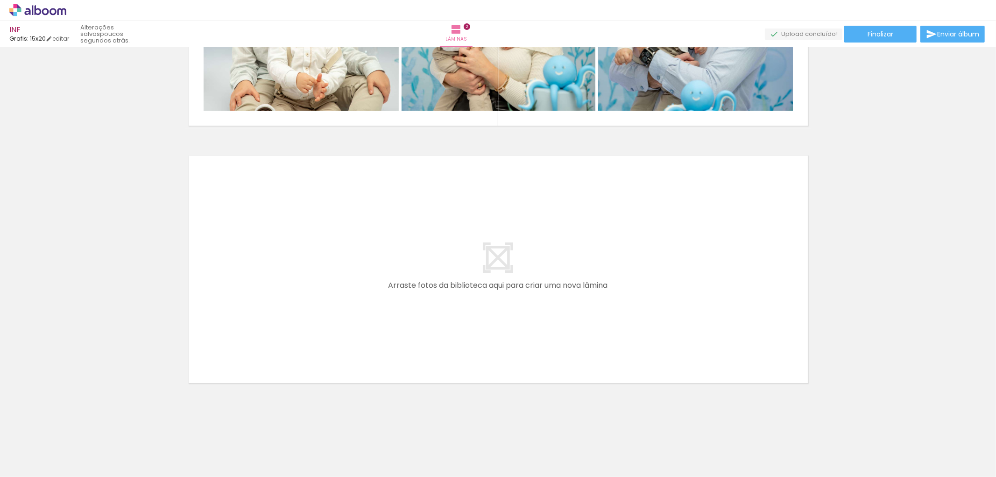
scroll to position [0, 483]
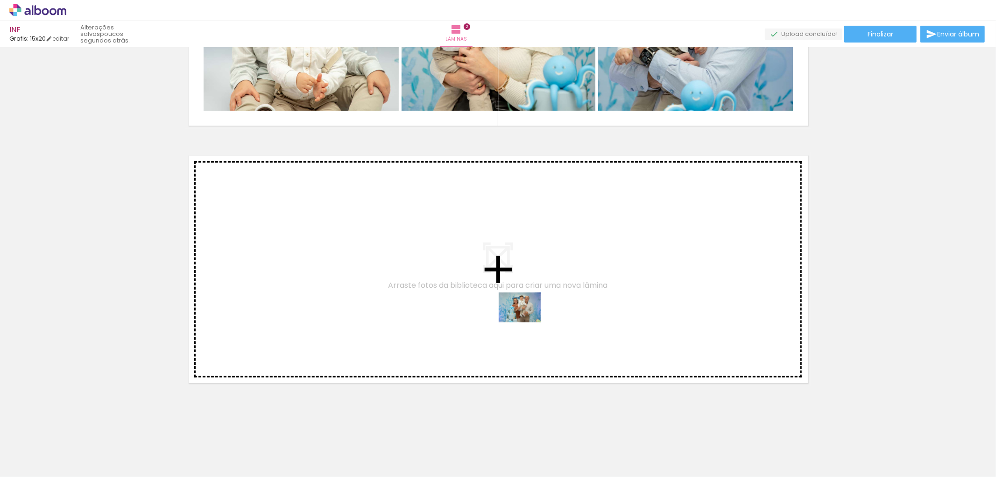
drag, startPoint x: 655, startPoint y: 447, endPoint x: 527, endPoint y: 320, distance: 180.6
click at [527, 320] on quentale-workspace at bounding box center [498, 238] width 996 height 477
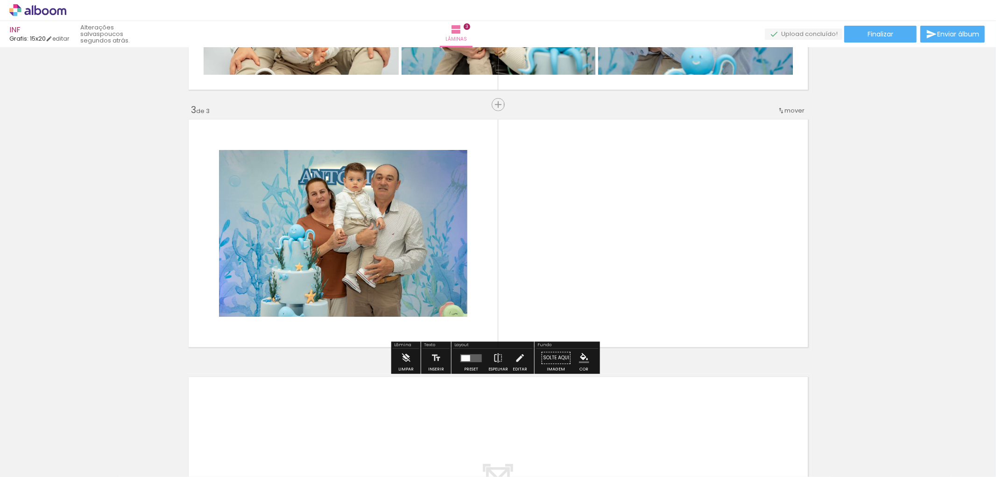
scroll to position [473, 0]
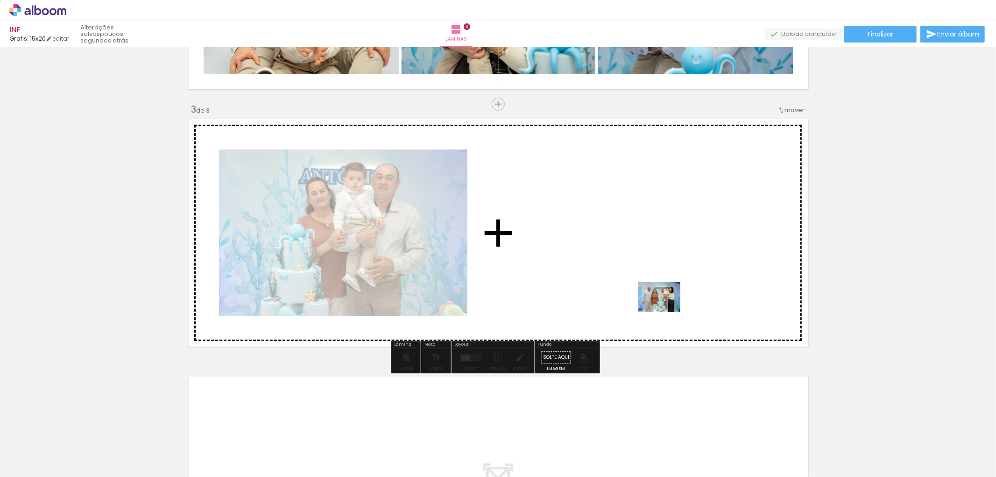
drag, startPoint x: 766, startPoint y: 456, endPoint x: 666, endPoint y: 310, distance: 177.0
click at [666, 310] on quentale-workspace at bounding box center [498, 238] width 996 height 477
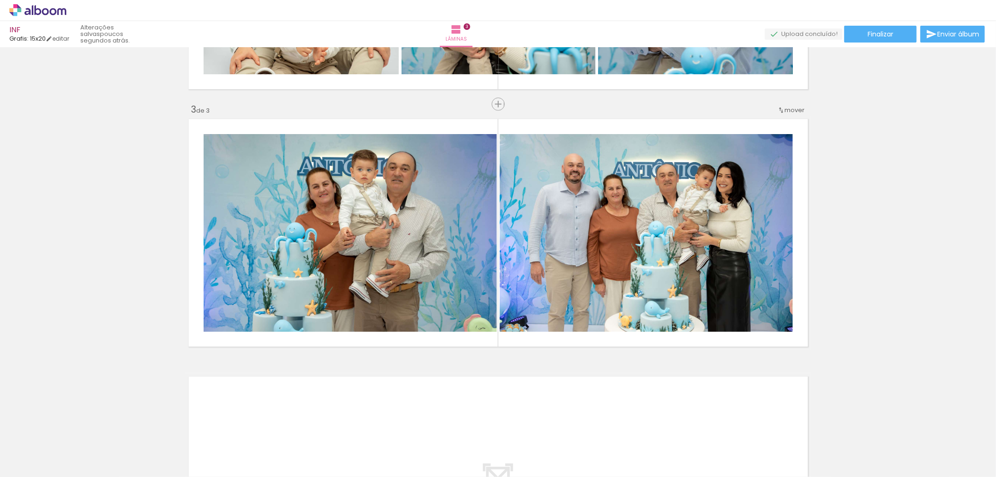
scroll to position [0, 982]
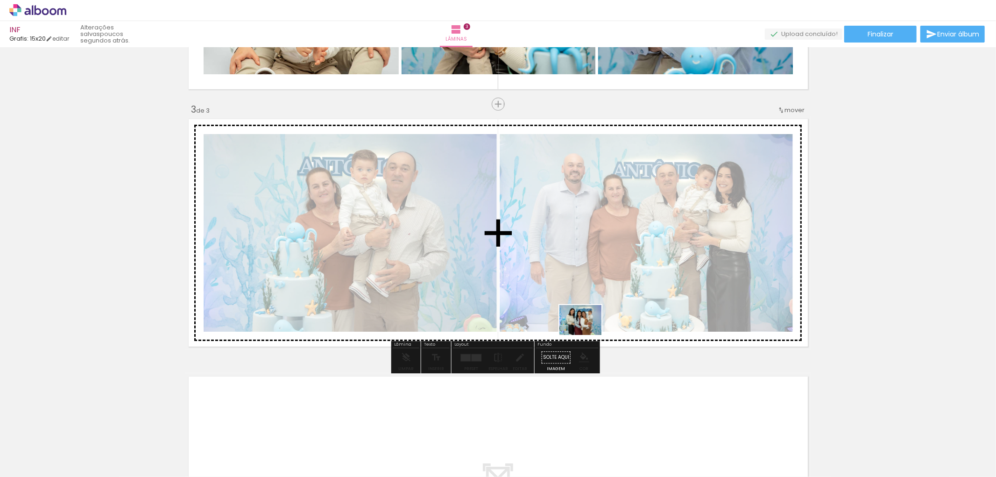
drag, startPoint x: 736, startPoint y: 449, endPoint x: 587, endPoint y: 333, distance: 188.6
click at [587, 333] on quentale-workspace at bounding box center [498, 238] width 996 height 477
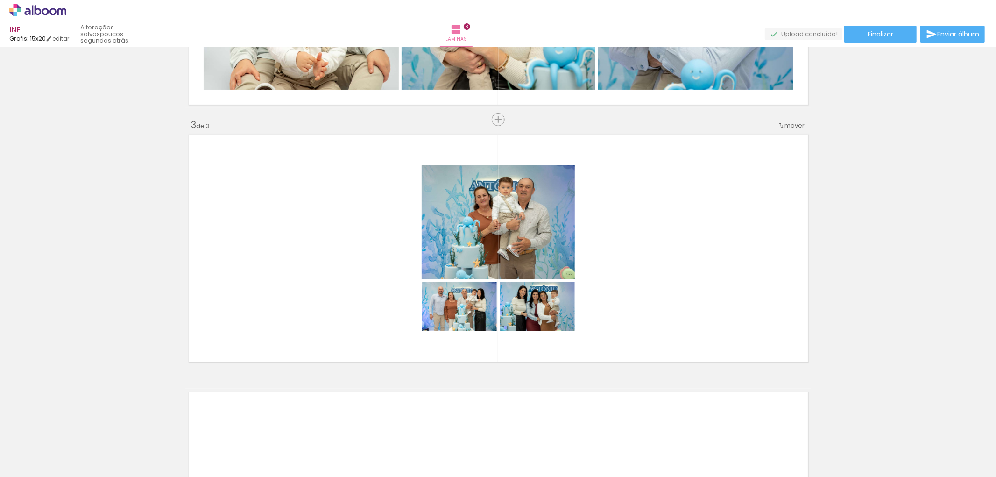
scroll to position [0, 575]
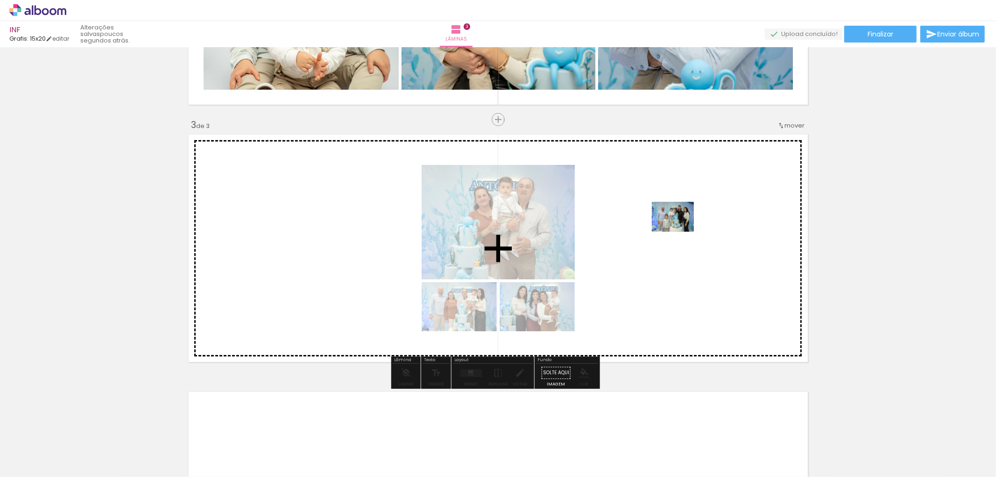
drag, startPoint x: 203, startPoint y: 453, endPoint x: 680, endPoint y: 230, distance: 526.9
click at [680, 230] on quentale-workspace at bounding box center [498, 238] width 996 height 477
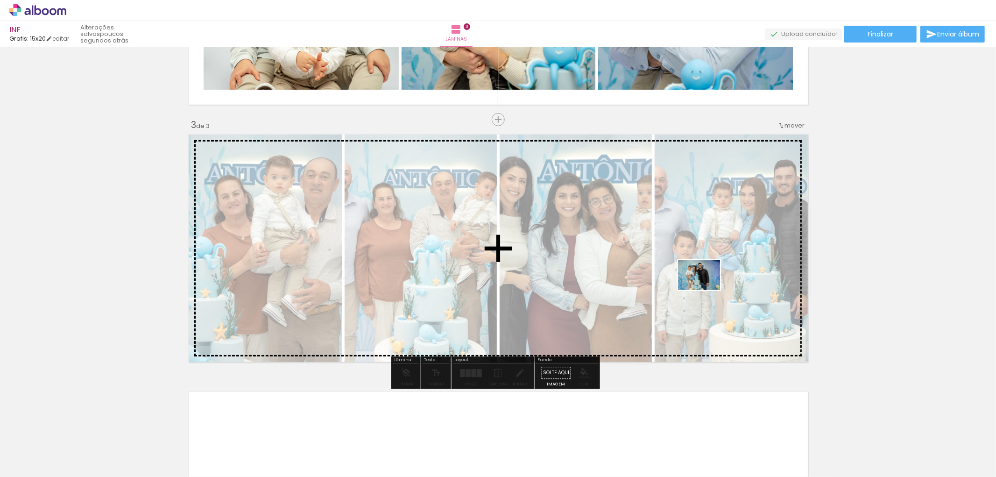
drag, startPoint x: 146, startPoint y: 455, endPoint x: 712, endPoint y: 287, distance: 590.6
click at [712, 287] on quentale-workspace at bounding box center [498, 238] width 996 height 477
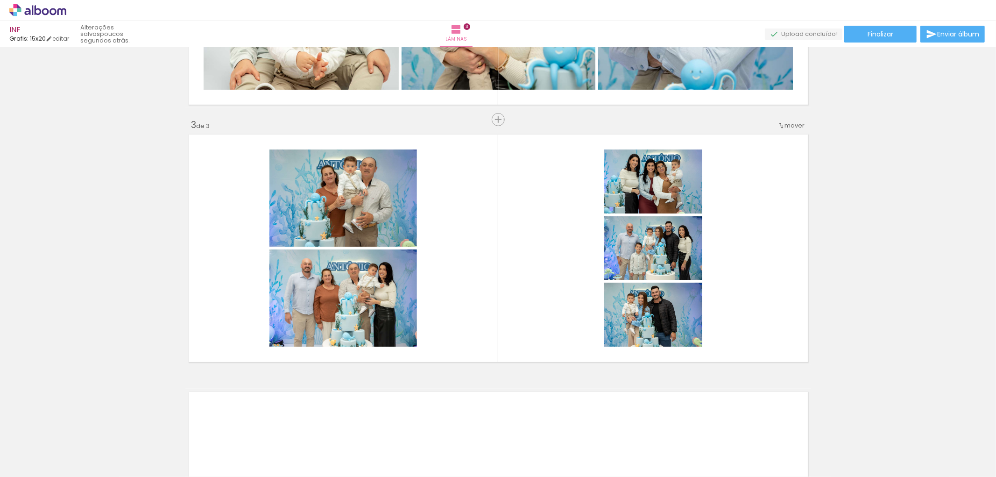
scroll to position [0, 446]
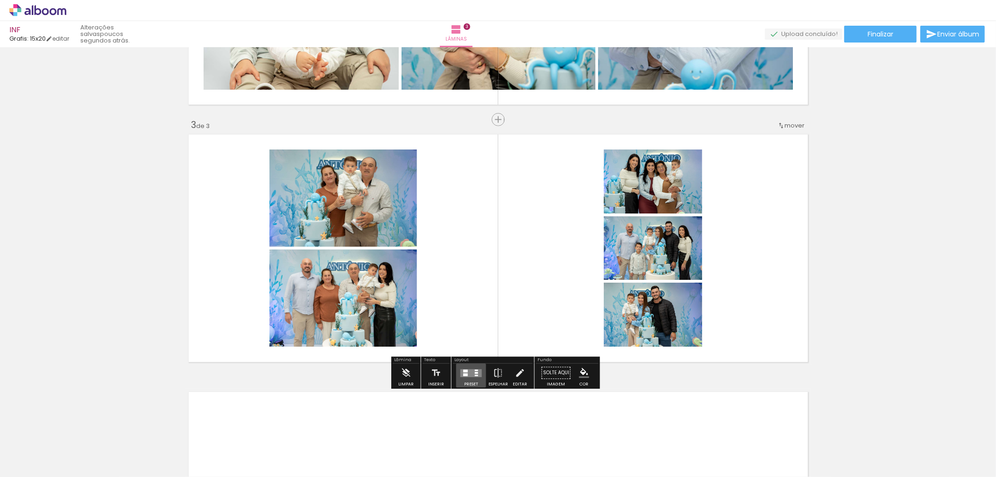
click at [466, 374] on quentale-layouter at bounding box center [470, 373] width 21 height 8
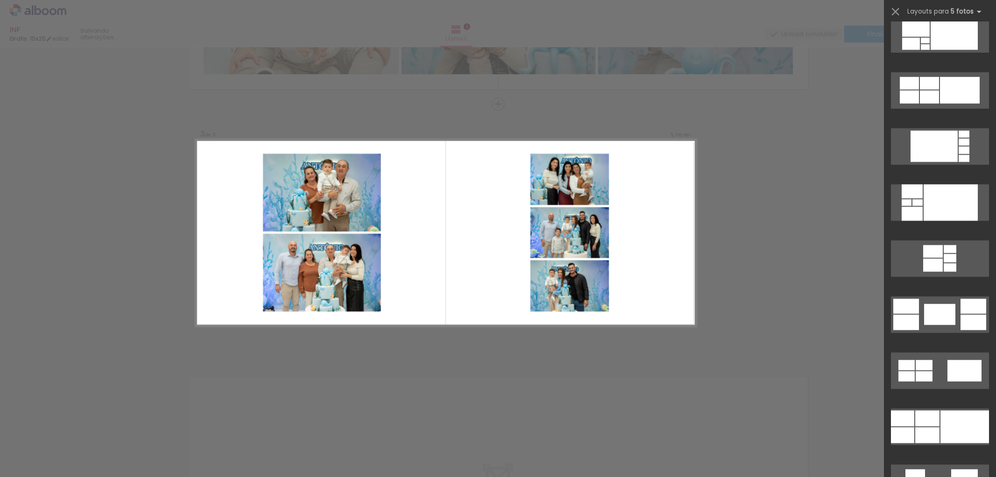
scroll to position [1296, 0]
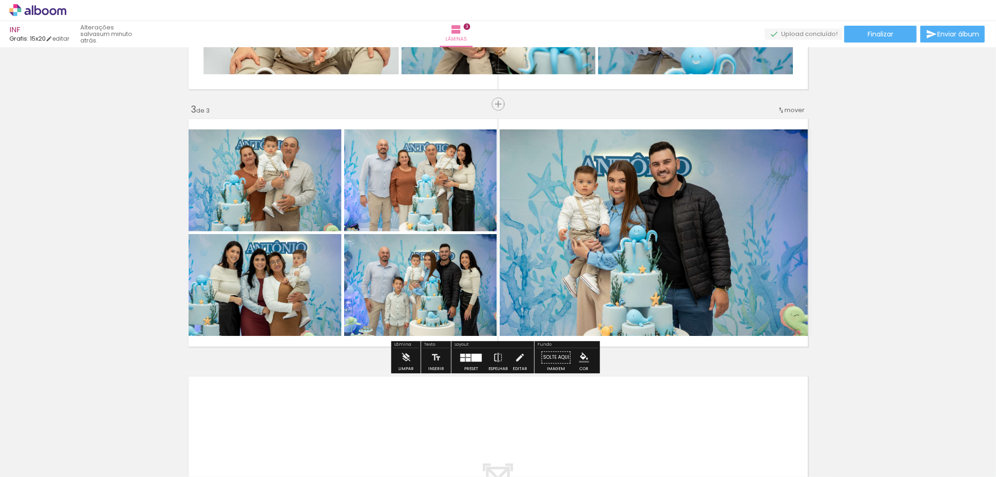
click at [460, 303] on quentale-photo at bounding box center [420, 285] width 153 height 102
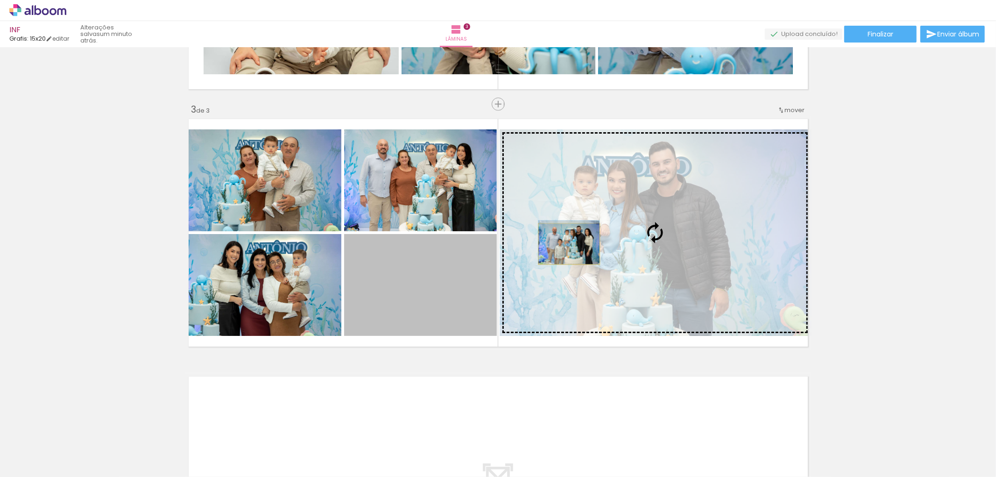
drag, startPoint x: 465, startPoint y: 296, endPoint x: 565, endPoint y: 244, distance: 113.0
click at [0, 0] on slot at bounding box center [0, 0] width 0 height 0
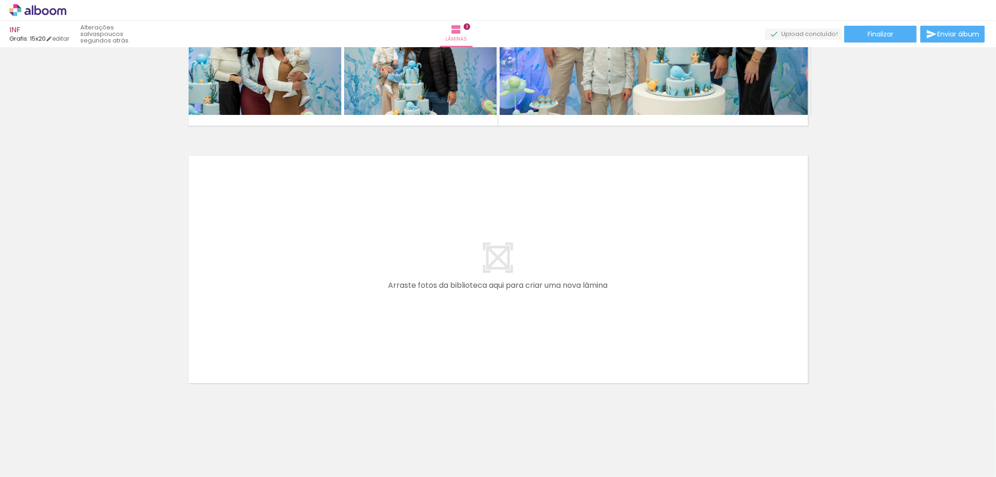
scroll to position [0, 115]
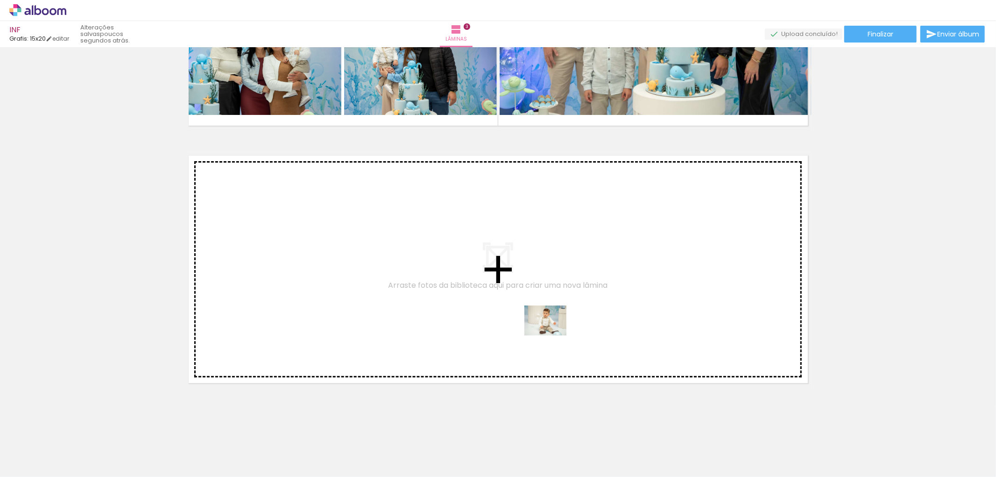
drag, startPoint x: 565, startPoint y: 446, endPoint x: 552, endPoint y: 333, distance: 114.2
click at [552, 333] on quentale-workspace at bounding box center [498, 238] width 996 height 477
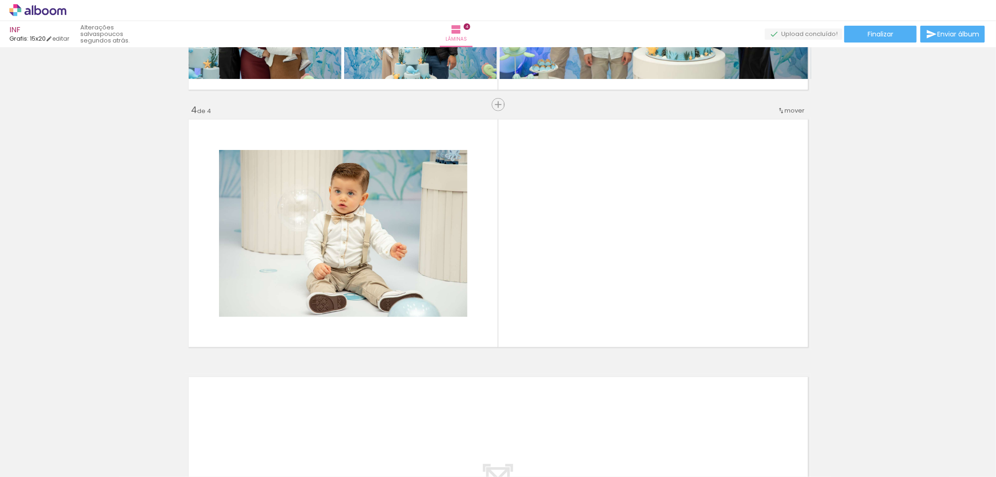
scroll to position [0, 1175]
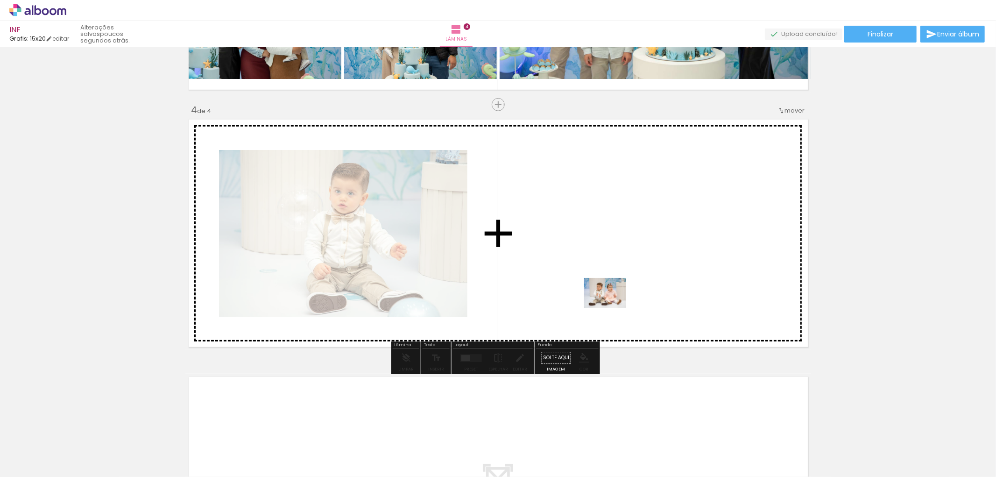
drag, startPoint x: 604, startPoint y: 403, endPoint x: 613, endPoint y: 297, distance: 106.8
click at [613, 297] on quentale-workspace at bounding box center [498, 238] width 996 height 477
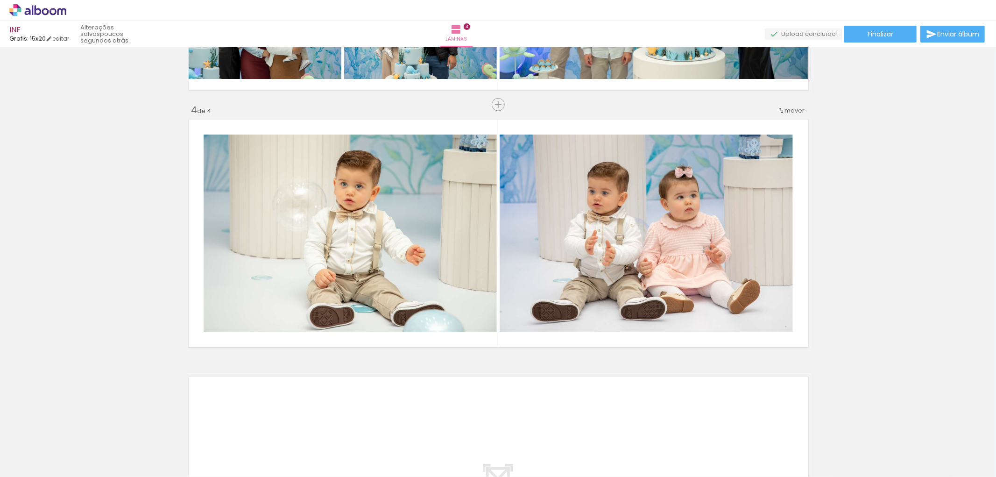
scroll to position [0, 911]
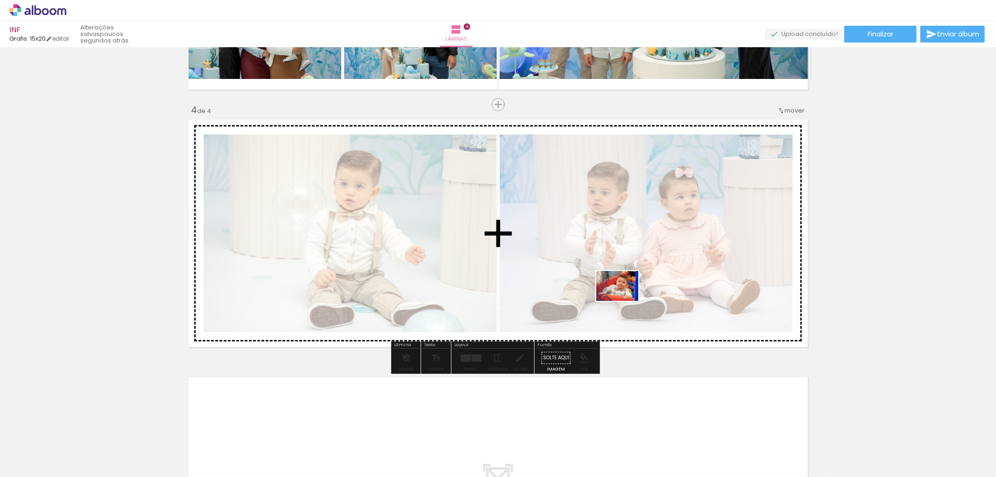
drag, startPoint x: 594, startPoint y: 445, endPoint x: 624, endPoint y: 299, distance: 149.6
click at [624, 299] on quentale-workspace at bounding box center [498, 238] width 996 height 477
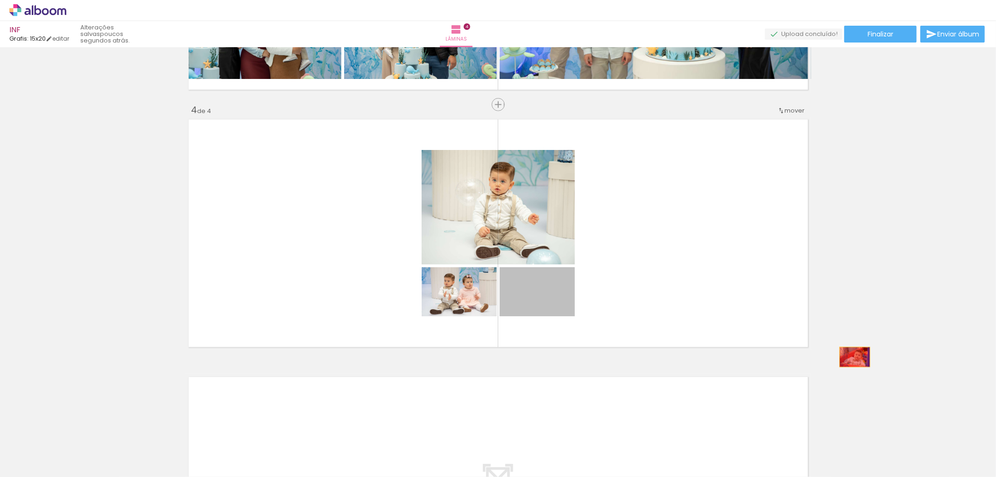
drag, startPoint x: 547, startPoint y: 300, endPoint x: 855, endPoint y: 357, distance: 313.8
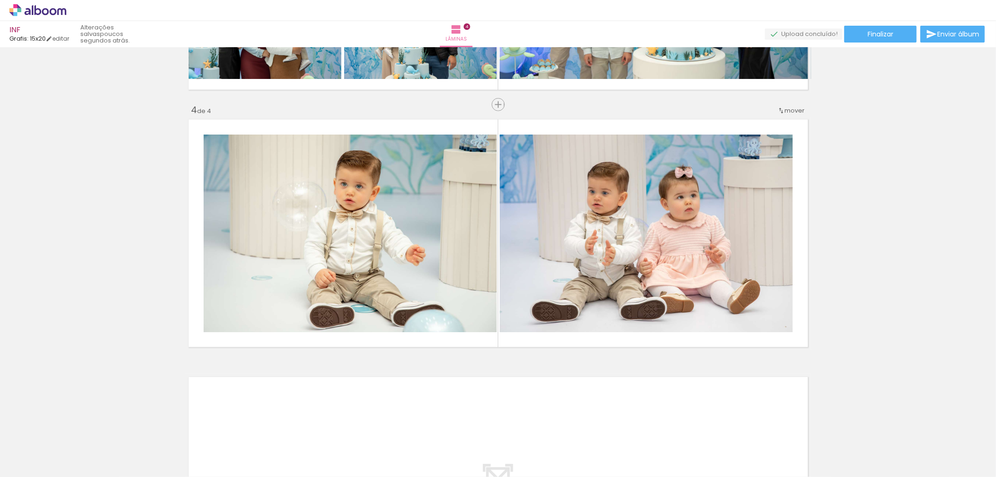
scroll to position [0, 548]
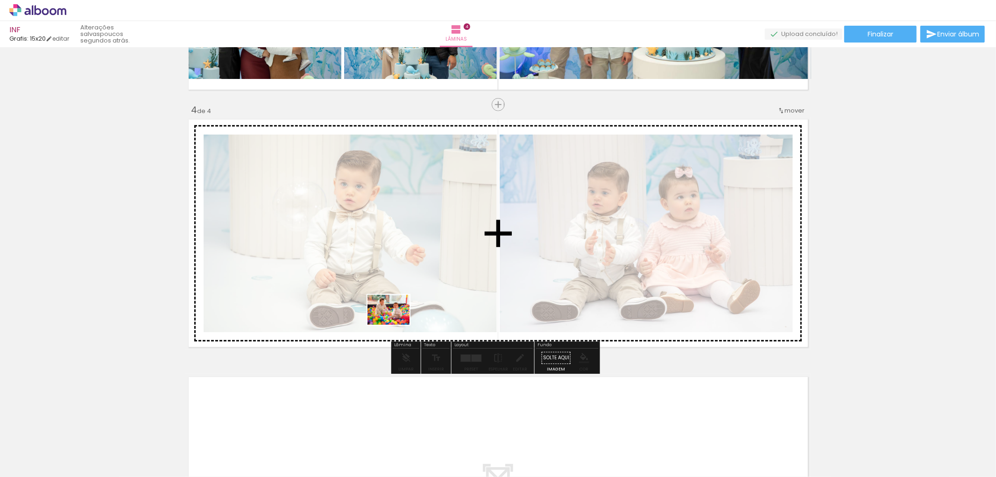
drag, startPoint x: 428, startPoint y: 451, endPoint x: 395, endPoint y: 323, distance: 131.9
click at [395, 323] on quentale-workspace at bounding box center [498, 238] width 996 height 477
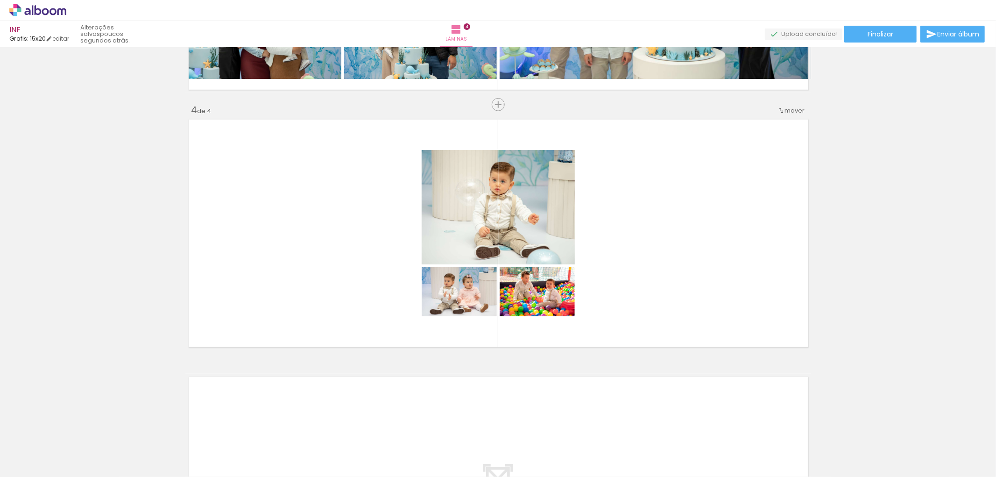
scroll to position [0, 1175]
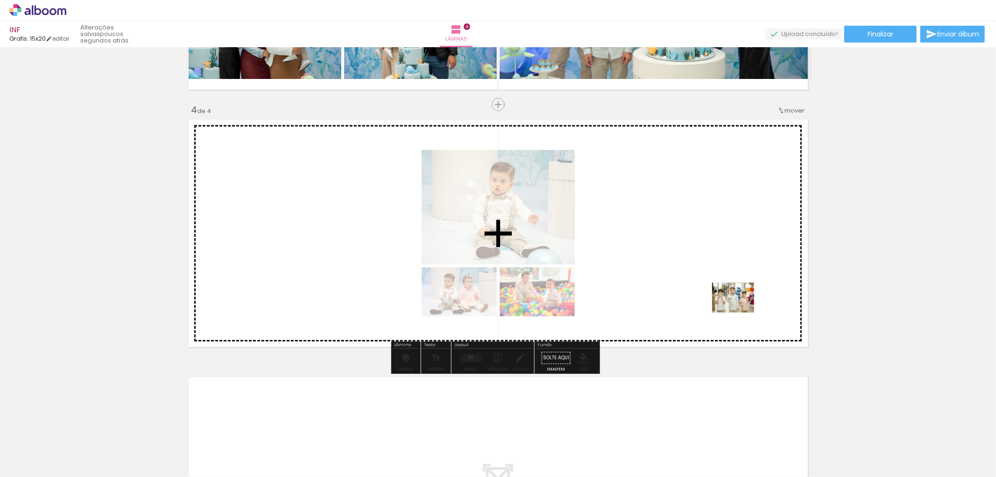
drag, startPoint x: 957, startPoint y: 445, endPoint x: 737, endPoint y: 309, distance: 259.1
click at [737, 309] on quentale-workspace at bounding box center [498, 238] width 996 height 477
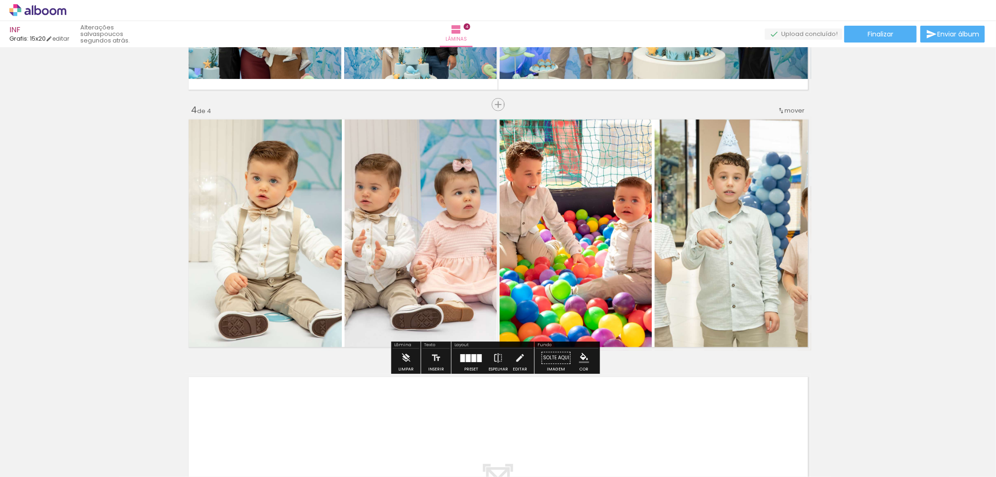
click at [469, 351] on div at bounding box center [470, 357] width 25 height 19
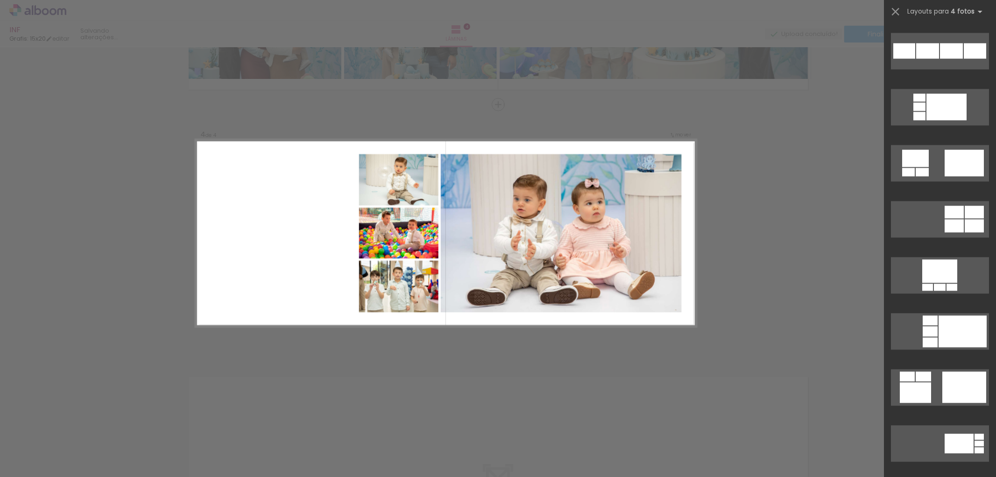
scroll to position [1452, 0]
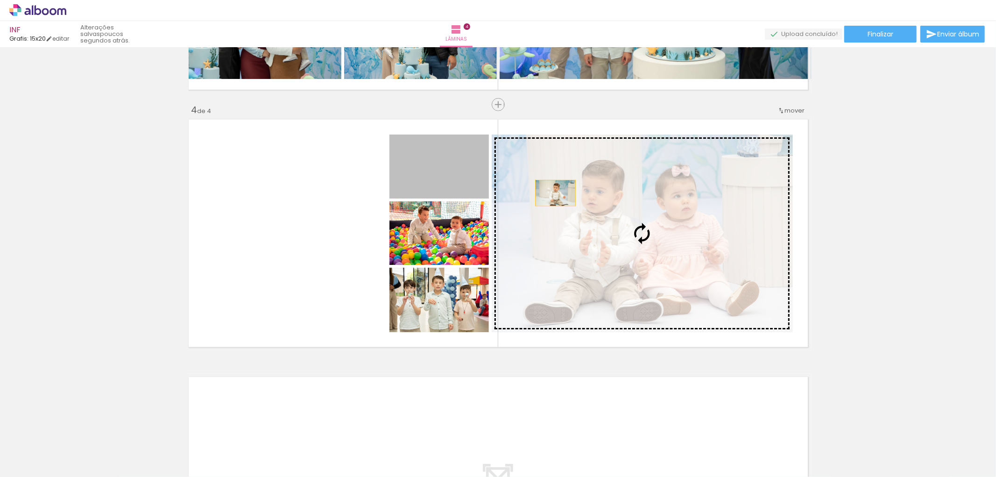
drag, startPoint x: 544, startPoint y: 191, endPoint x: 551, endPoint y: 193, distance: 7.1
click at [0, 0] on slot at bounding box center [0, 0] width 0 height 0
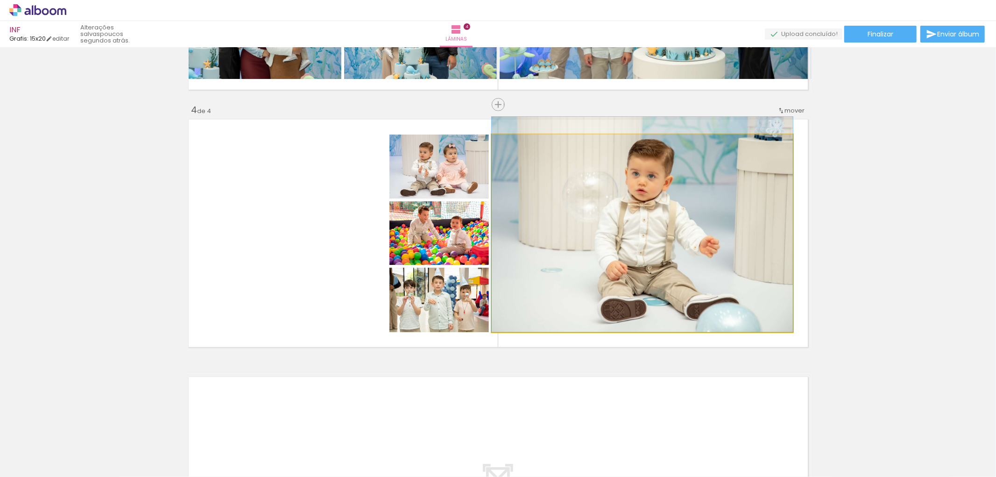
drag, startPoint x: 656, startPoint y: 246, endPoint x: 655, endPoint y: 237, distance: 8.9
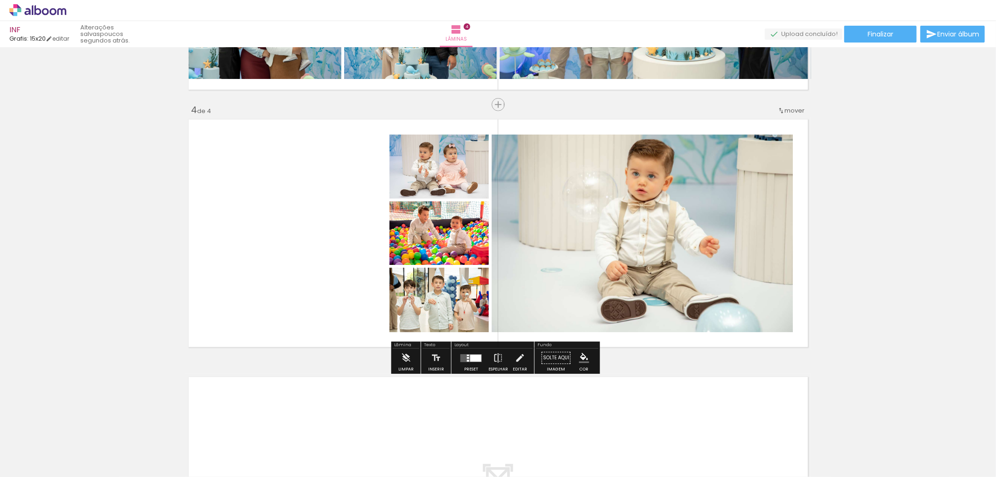
click at [473, 360] on div at bounding box center [475, 357] width 11 height 7
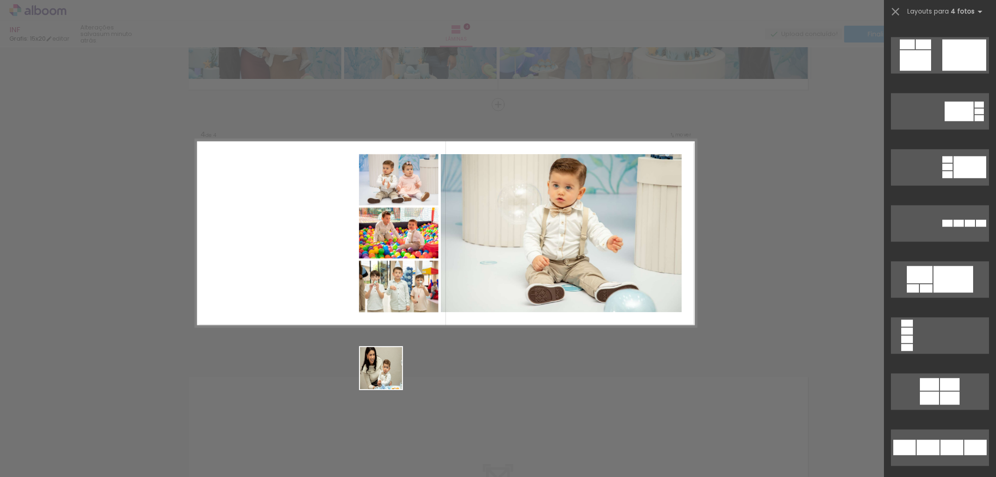
scroll to position [1737, 0]
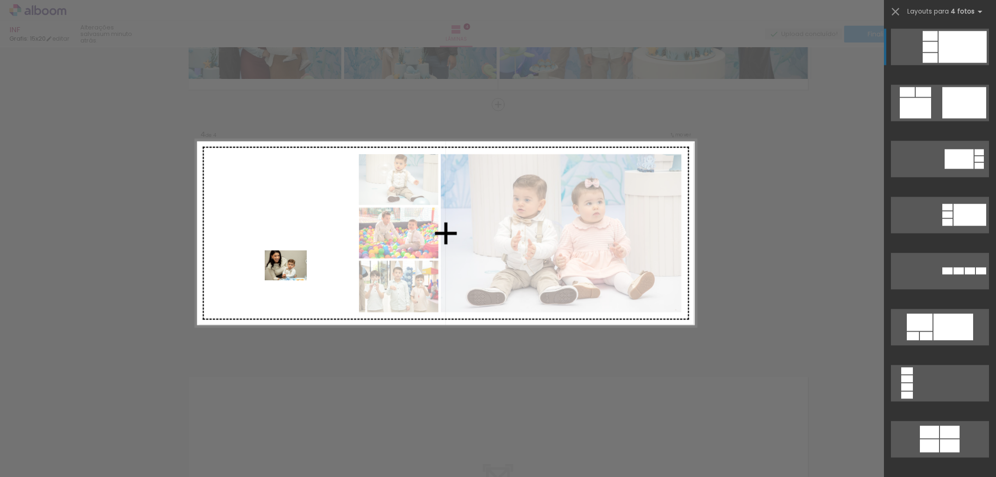
drag, startPoint x: 479, startPoint y: 448, endPoint x: 292, endPoint y: 288, distance: 246.3
click at [289, 275] on quentale-workspace at bounding box center [498, 238] width 996 height 477
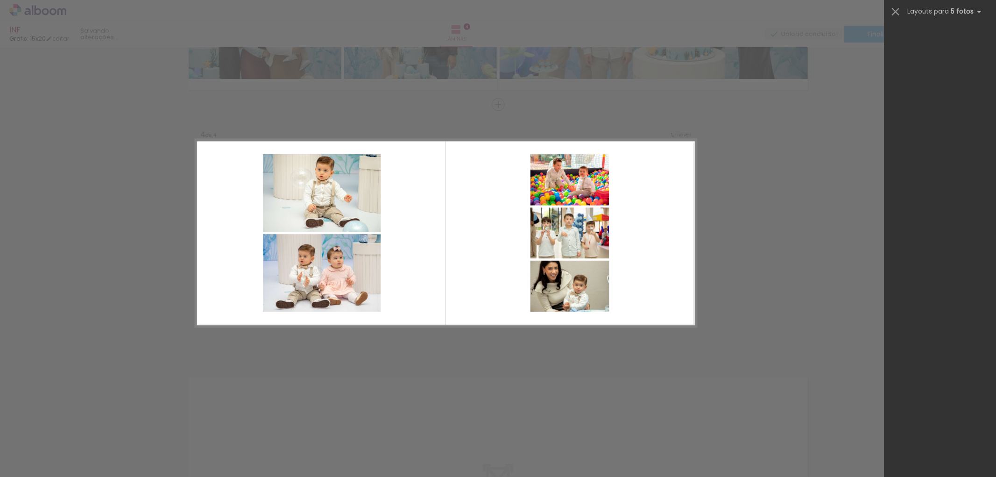
scroll to position [0, 0]
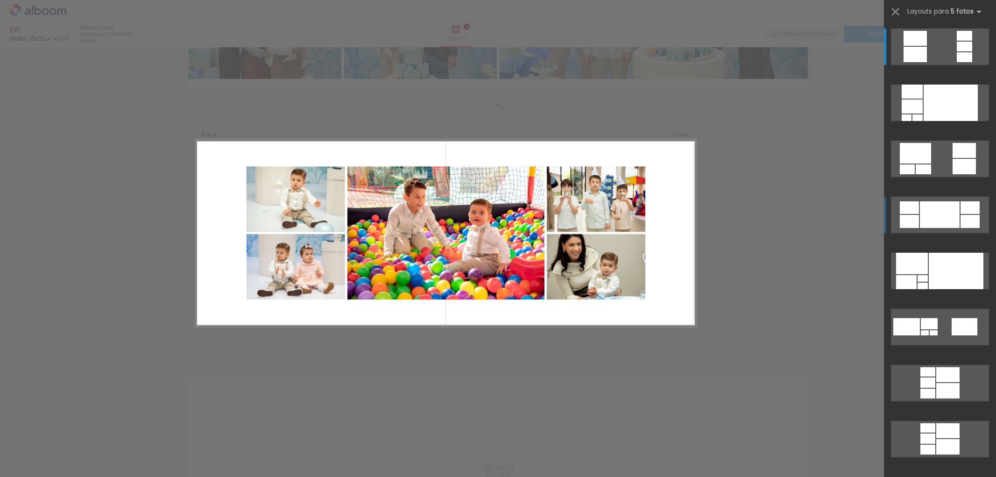
click at [948, 218] on div at bounding box center [940, 214] width 40 height 27
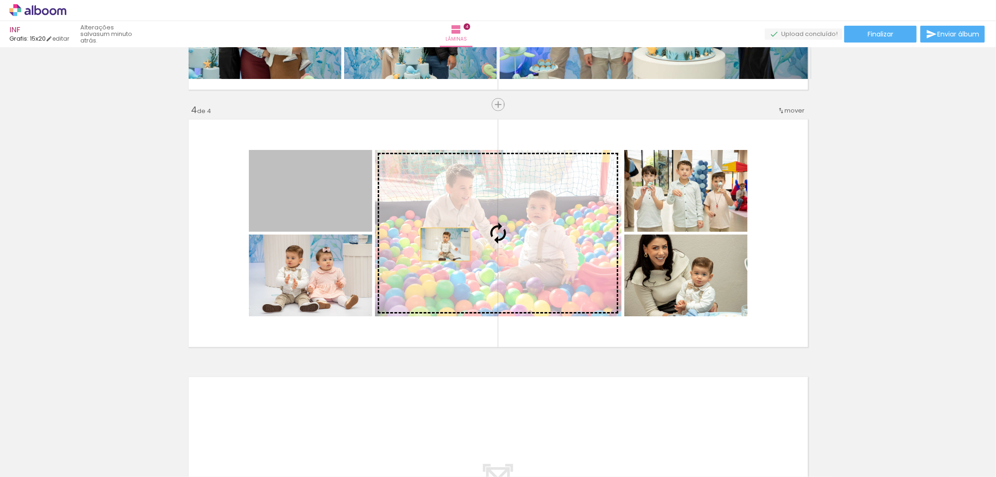
drag, startPoint x: 344, startPoint y: 212, endPoint x: 441, endPoint y: 244, distance: 102.8
click at [0, 0] on slot at bounding box center [0, 0] width 0 height 0
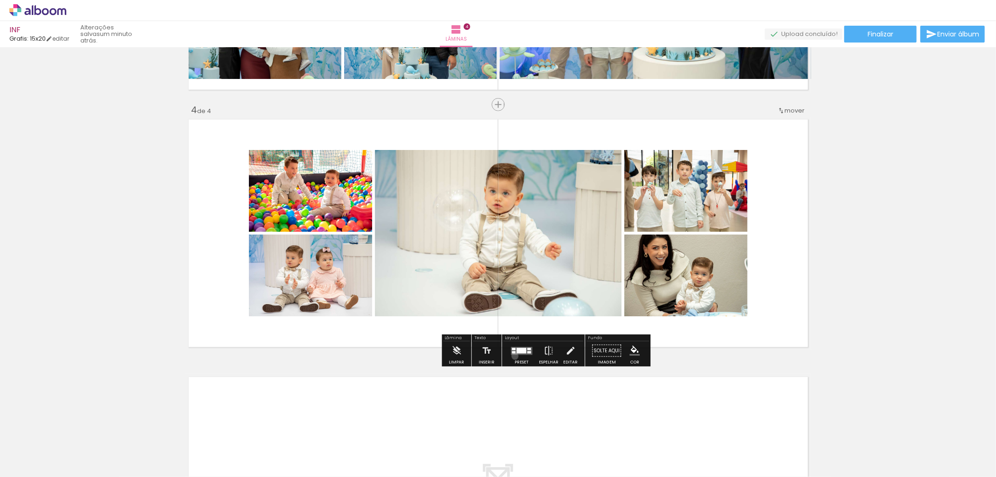
click at [513, 356] on div at bounding box center [521, 350] width 25 height 19
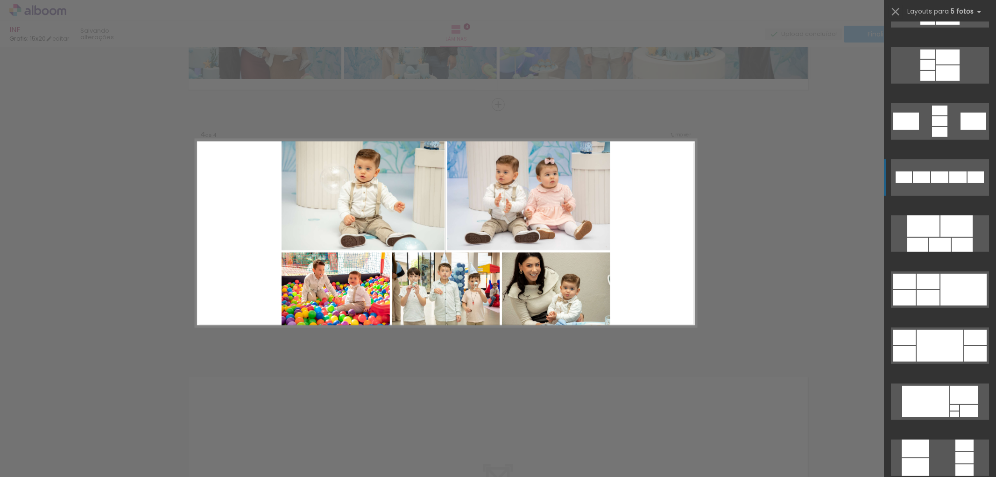
scroll to position [375, 0]
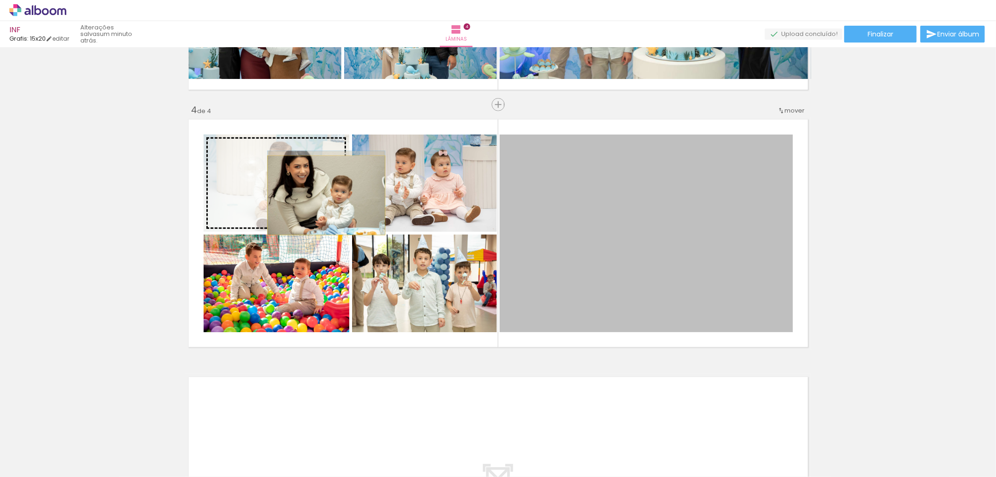
drag, startPoint x: 567, startPoint y: 225, endPoint x: 322, endPoint y: 195, distance: 246.9
click at [0, 0] on slot at bounding box center [0, 0] width 0 height 0
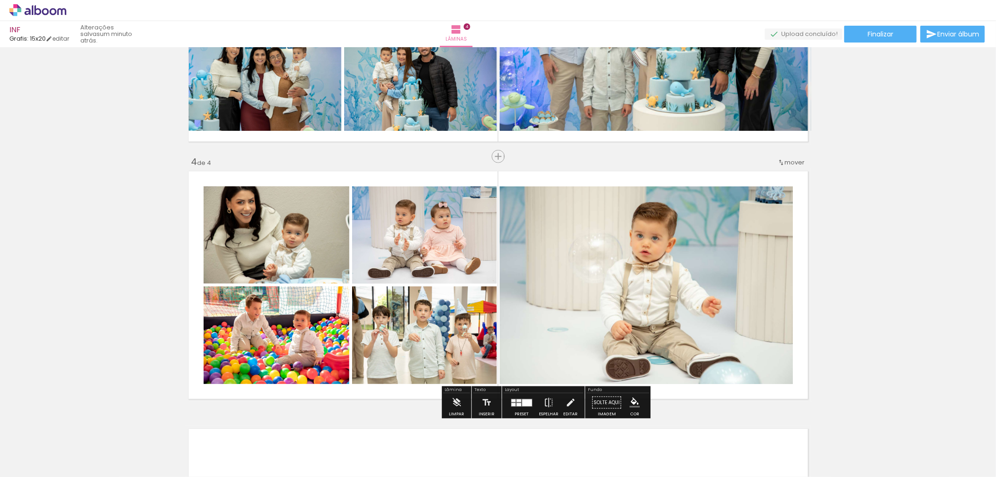
scroll to position [885, 0]
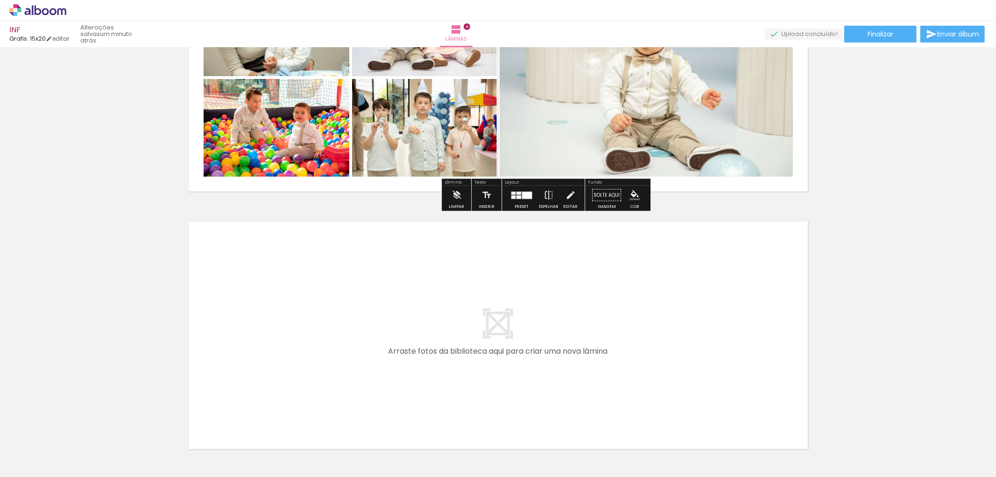
click at [522, 195] on div at bounding box center [527, 194] width 10 height 7
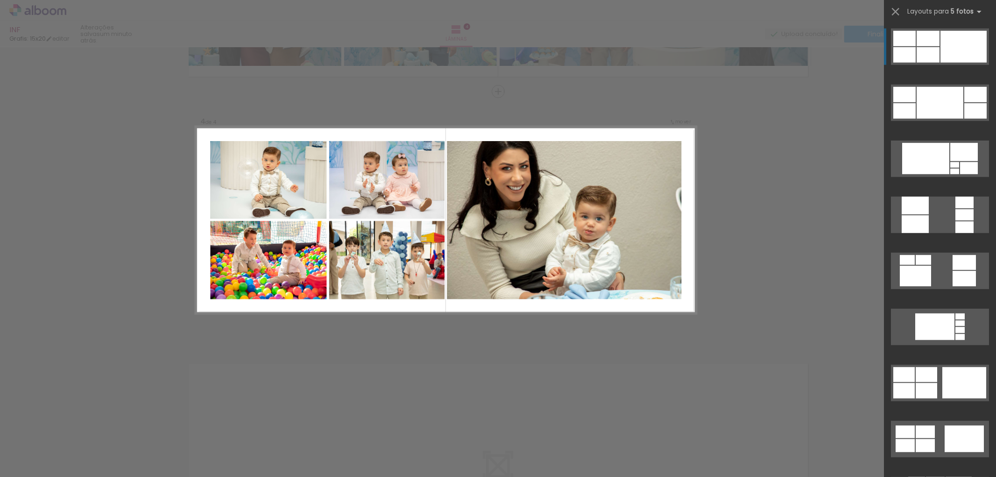
scroll to position [730, 0]
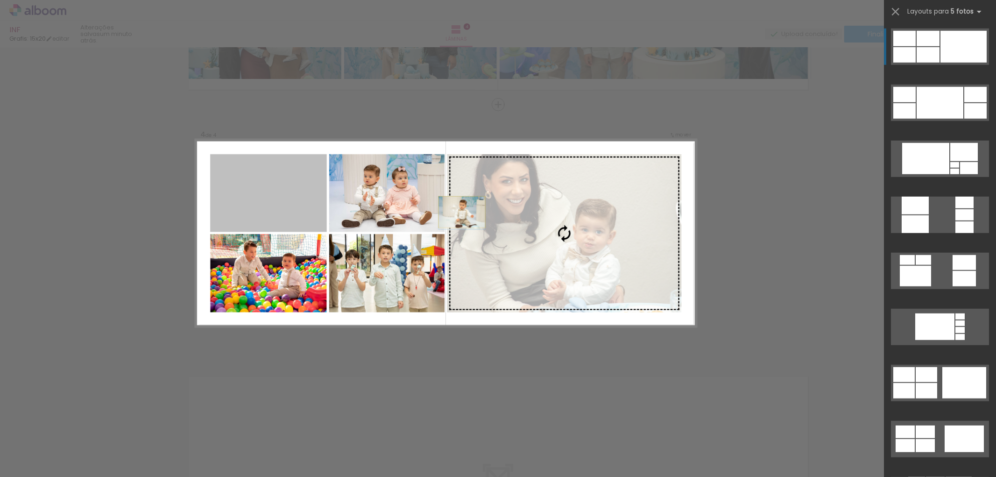
drag, startPoint x: 287, startPoint y: 204, endPoint x: 506, endPoint y: 217, distance: 219.8
click at [0, 0] on slot at bounding box center [0, 0] width 0 height 0
drag, startPoint x: 288, startPoint y: 199, endPoint x: 627, endPoint y: 241, distance: 341.5
click at [0, 0] on slot at bounding box center [0, 0] width 0 height 0
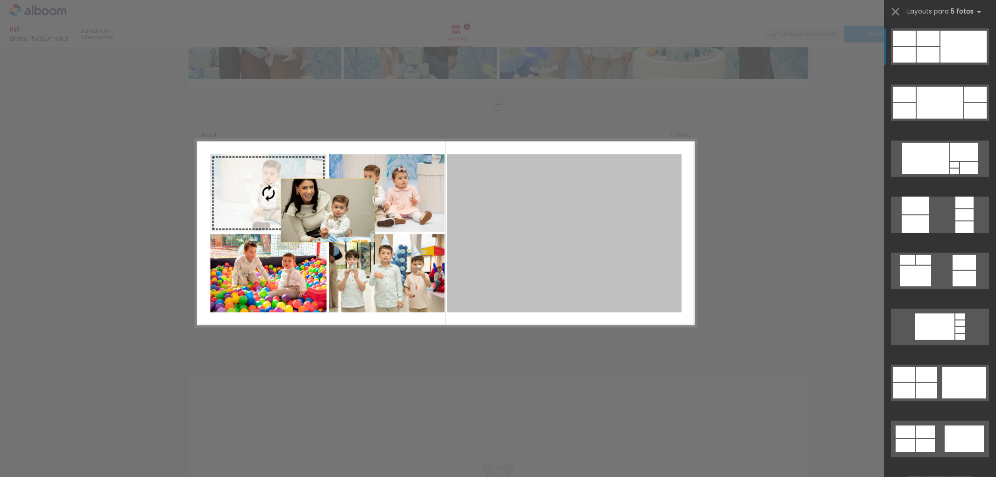
drag, startPoint x: 535, startPoint y: 225, endPoint x: 265, endPoint y: 204, distance: 271.1
click at [0, 0] on slot at bounding box center [0, 0] width 0 height 0
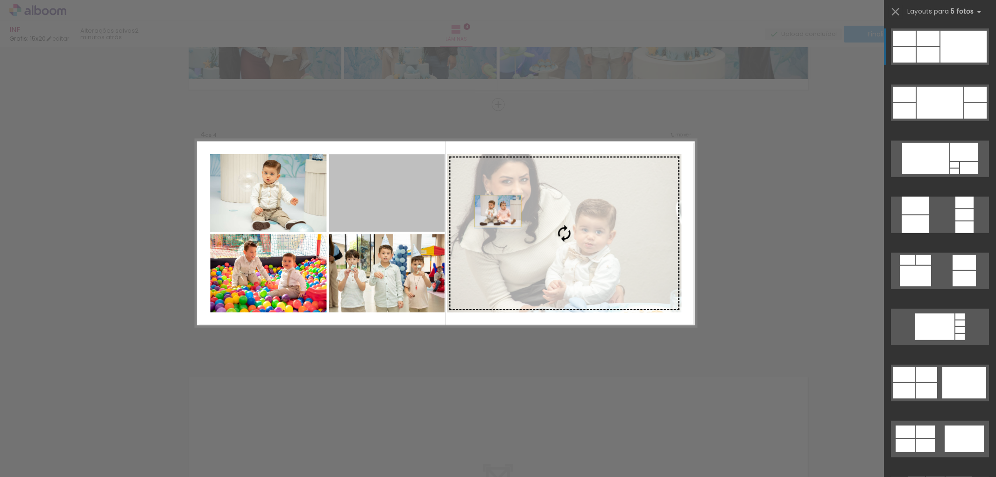
drag, startPoint x: 389, startPoint y: 205, endPoint x: 521, endPoint y: 215, distance: 132.9
click at [0, 0] on slot at bounding box center [0, 0] width 0 height 0
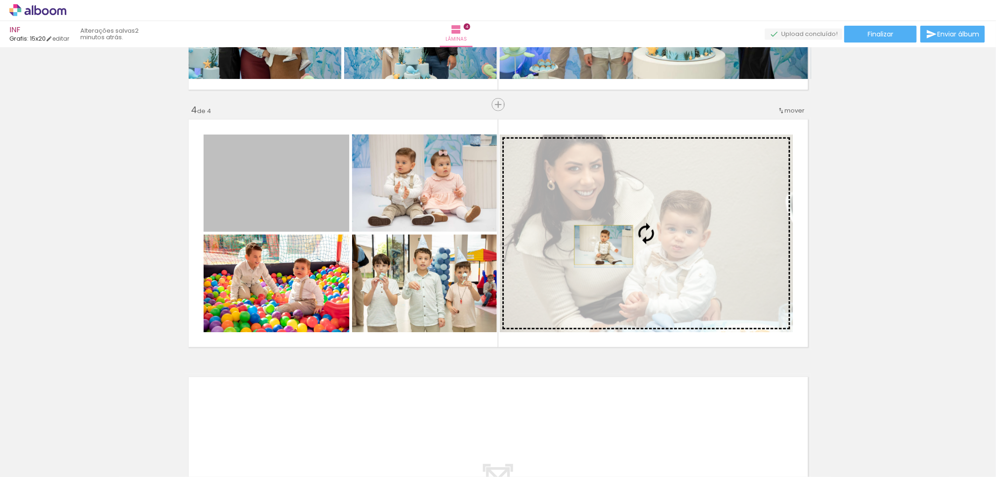
drag, startPoint x: 289, startPoint y: 185, endPoint x: 599, endPoint y: 245, distance: 316.6
click at [0, 0] on slot at bounding box center [0, 0] width 0 height 0
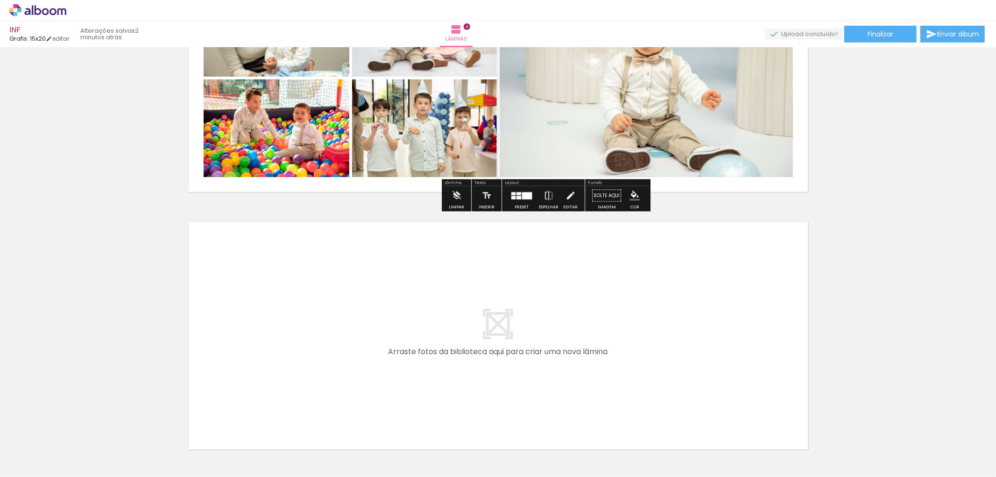
scroll to position [885, 0]
click at [527, 296] on quentale-layouter at bounding box center [498, 335] width 626 height 234
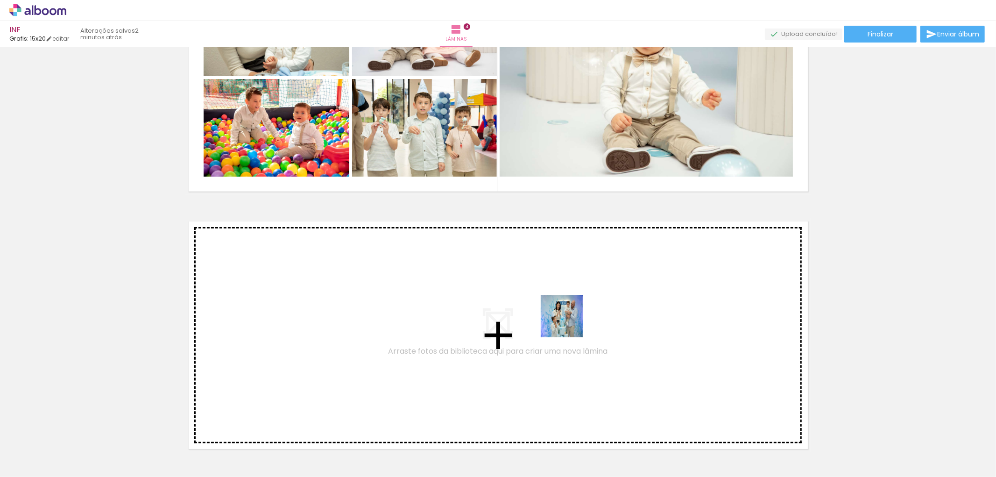
drag, startPoint x: 758, startPoint y: 453, endPoint x: 568, endPoint y: 323, distance: 230.1
click at [568, 323] on quentale-workspace at bounding box center [498, 238] width 996 height 477
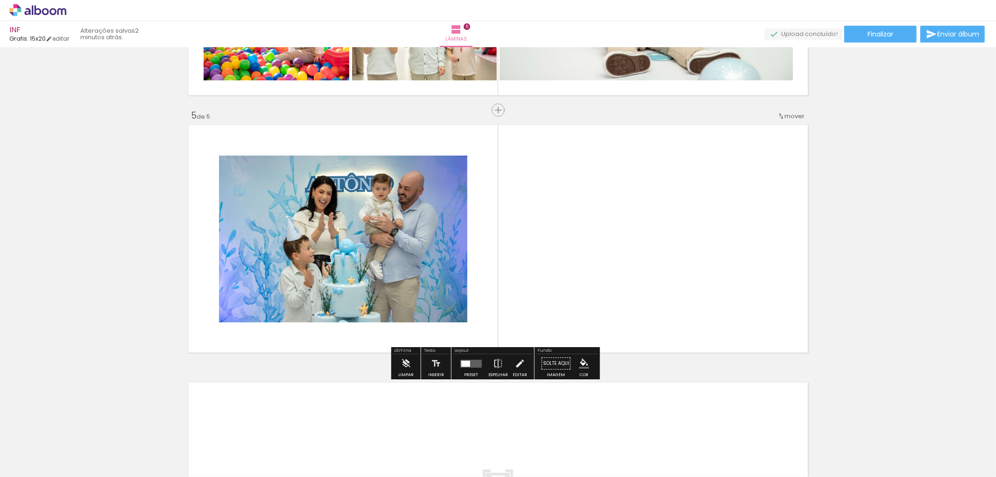
scroll to position [987, 0]
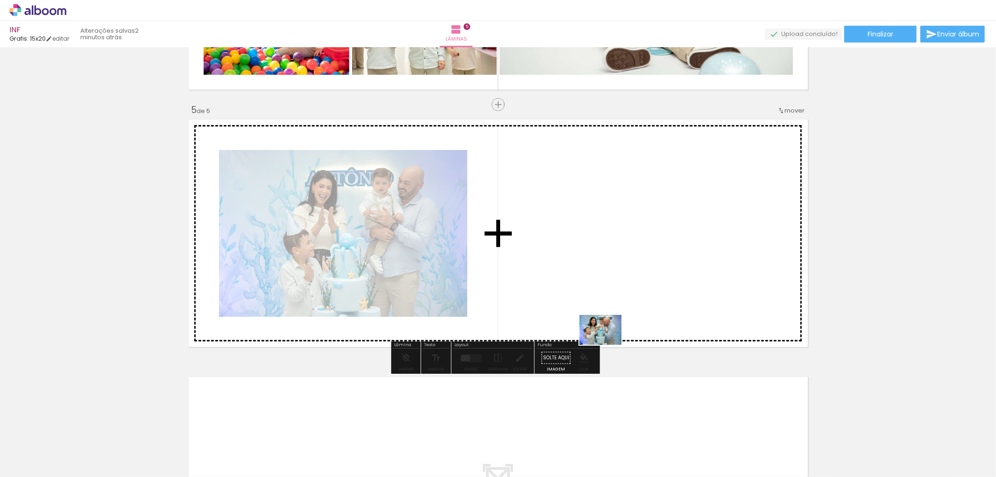
drag, startPoint x: 810, startPoint y: 458, endPoint x: 605, endPoint y: 340, distance: 236.5
click at [605, 340] on quentale-workspace at bounding box center [498, 238] width 996 height 477
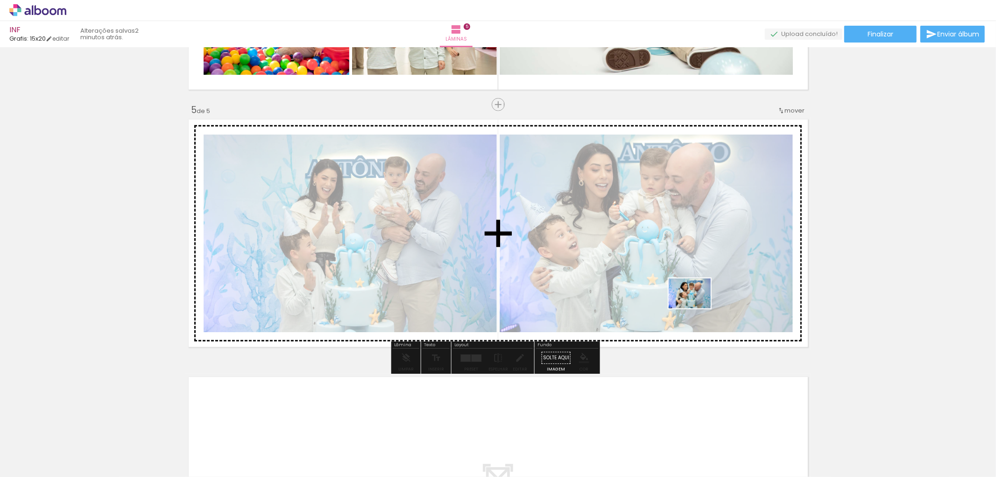
drag, startPoint x: 860, startPoint y: 456, endPoint x: 696, endPoint y: 305, distance: 223.0
click at [696, 305] on quentale-workspace at bounding box center [498, 238] width 996 height 477
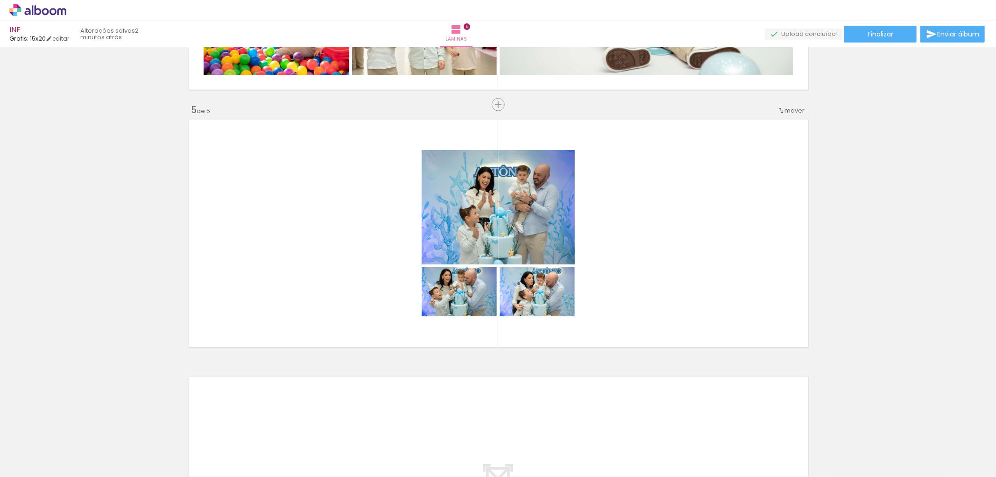
scroll to position [0, 655]
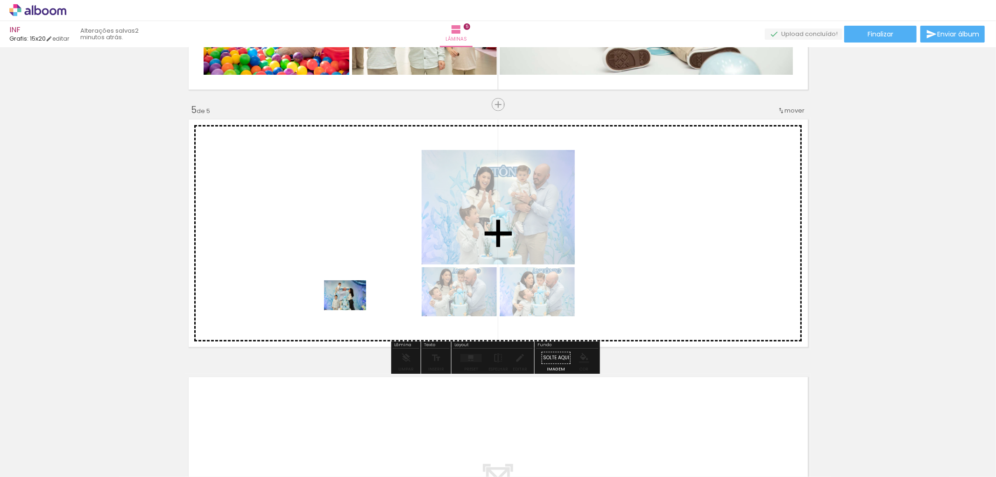
drag, startPoint x: 279, startPoint y: 456, endPoint x: 352, endPoint y: 308, distance: 165.1
click at [352, 308] on quentale-workspace at bounding box center [498, 238] width 996 height 477
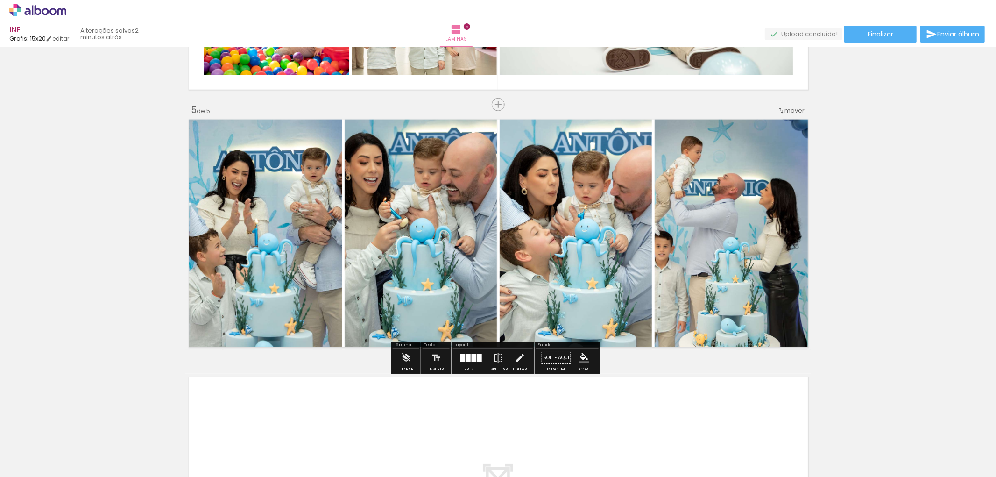
click at [473, 360] on div at bounding box center [474, 358] width 5 height 8
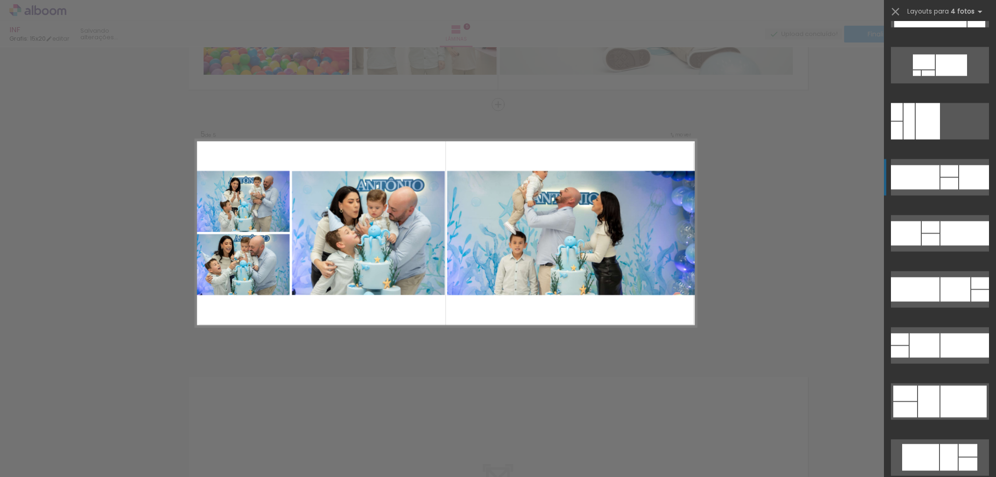
scroll to position [4537, 0]
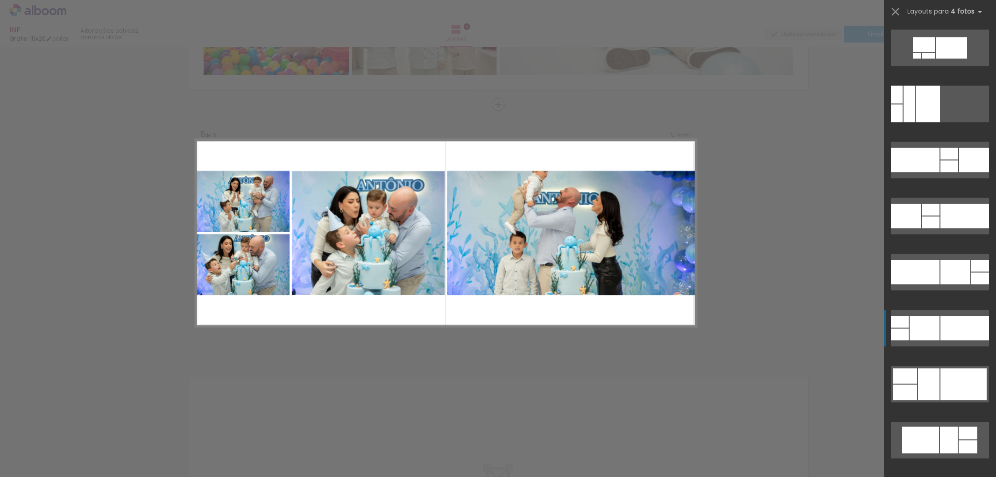
click at [915, 122] on div at bounding box center [908, 103] width 11 height 36
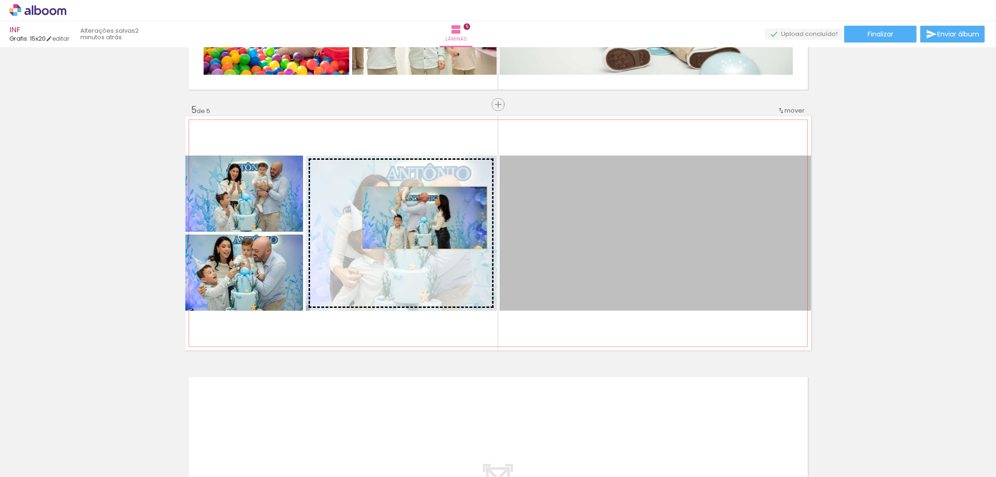
drag, startPoint x: 627, startPoint y: 225, endPoint x: 421, endPoint y: 218, distance: 206.9
click at [0, 0] on slot at bounding box center [0, 0] width 0 height 0
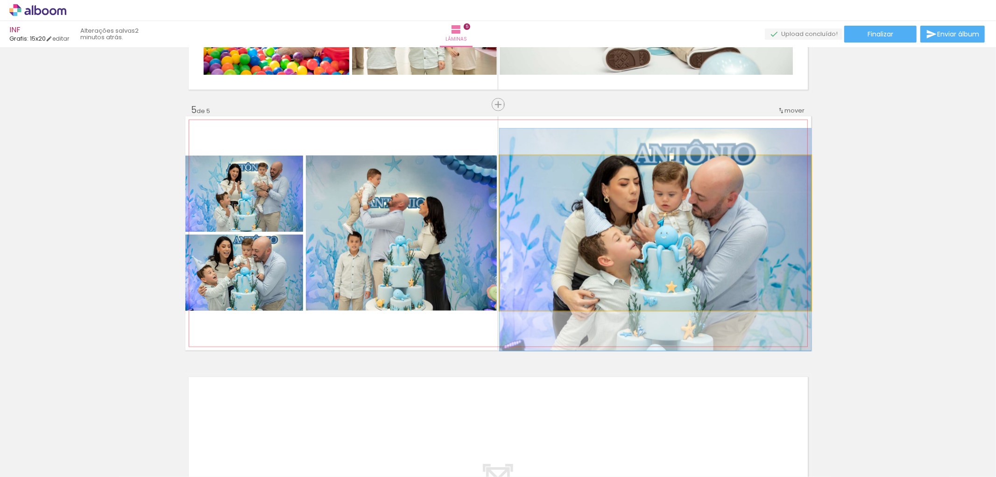
drag, startPoint x: 683, startPoint y: 232, endPoint x: 683, endPoint y: 239, distance: 6.5
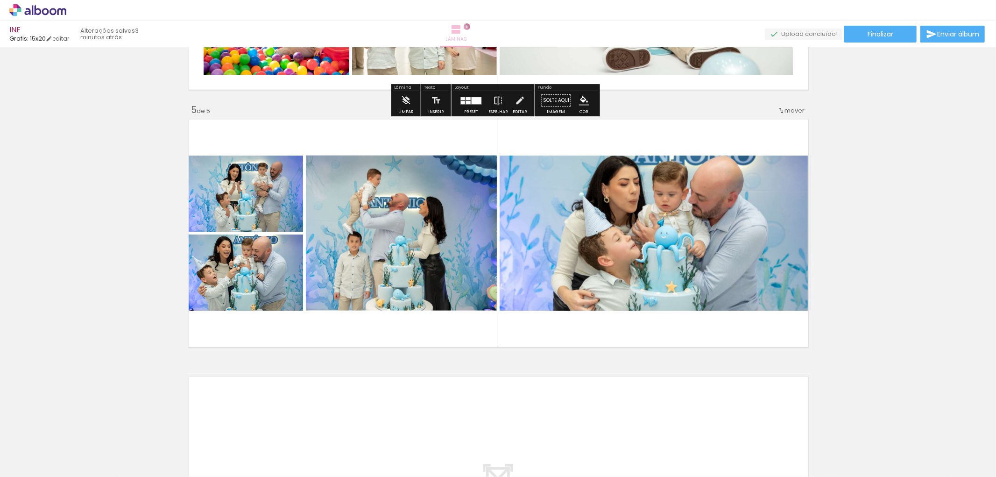
click at [462, 31] on iron-icon at bounding box center [456, 29] width 11 height 11
click at [470, 26] on span "5" at bounding box center [467, 26] width 7 height 7
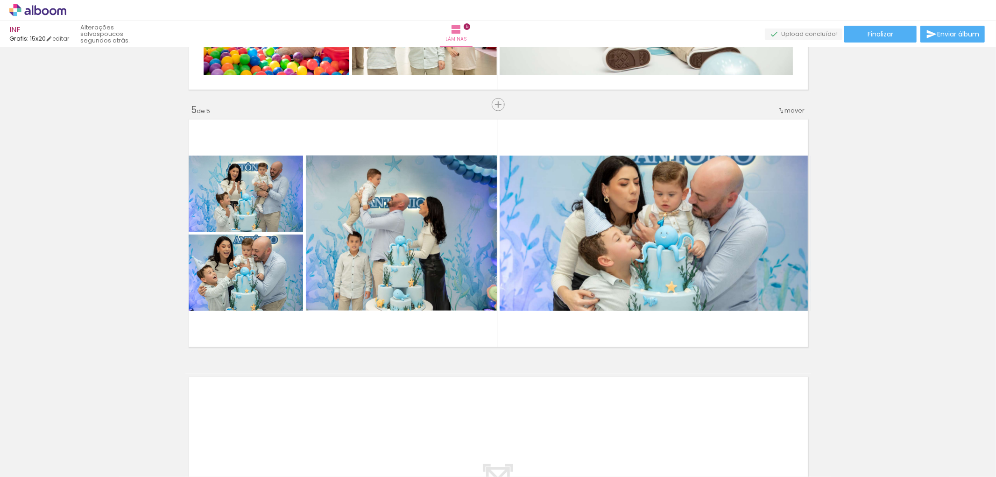
click at [27, 38] on span "Grafis: 15x20" at bounding box center [27, 38] width 36 height 9
click at [48, 448] on iron-icon at bounding box center [47, 448] width 7 height 7
click at [25, 424] on h1 "Biblioteca" at bounding box center [28, 427] width 45 height 6
click at [937, 31] on span "Enviar álbum" at bounding box center [958, 34] width 42 height 7
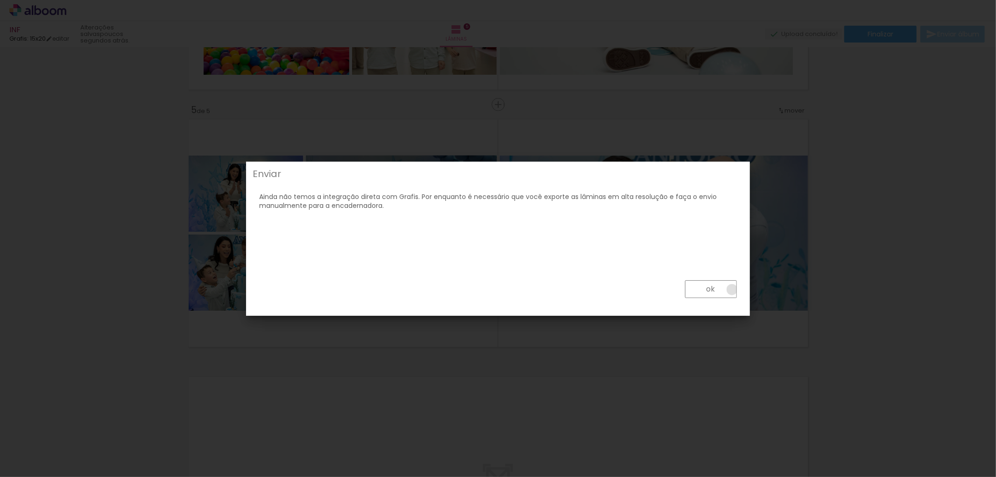
click at [732, 289] on paper-button "ok" at bounding box center [711, 289] width 52 height 18
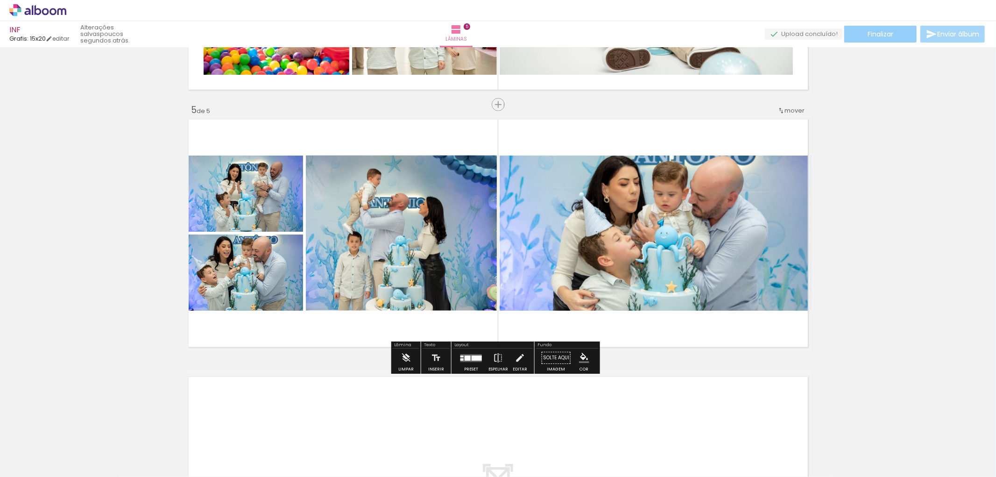
click at [887, 34] on span "Finalizar" at bounding box center [880, 34] width 26 height 7
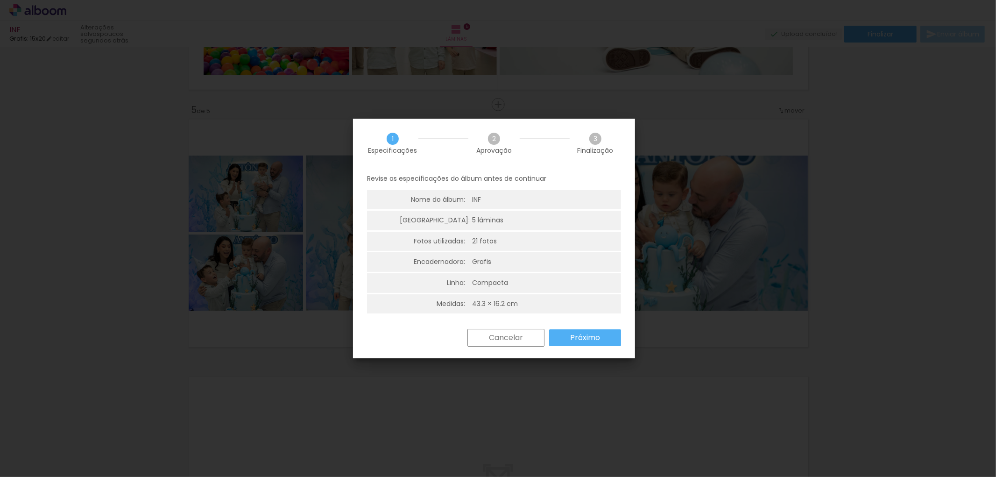
scroll to position [2, 0]
click at [0, 0] on slot "Cancelar" at bounding box center [0, 0] width 0 height 0
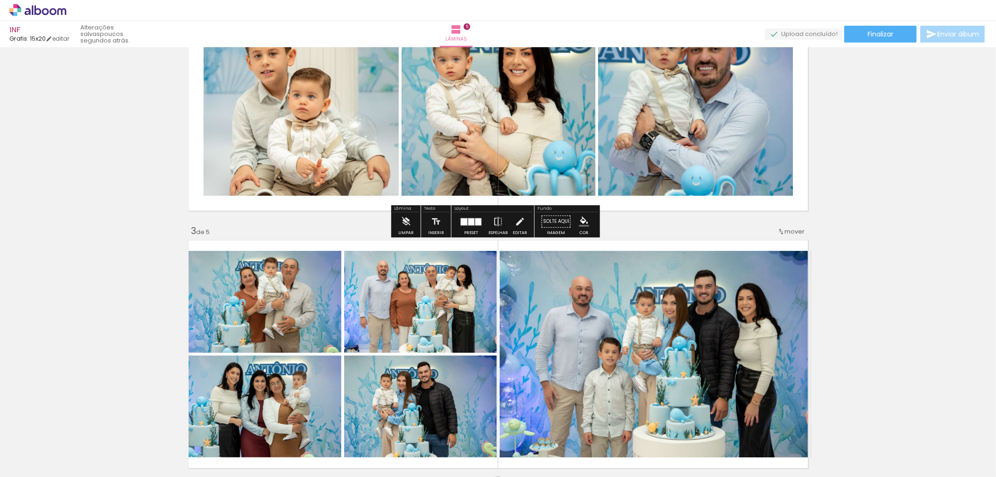
scroll to position [313, 0]
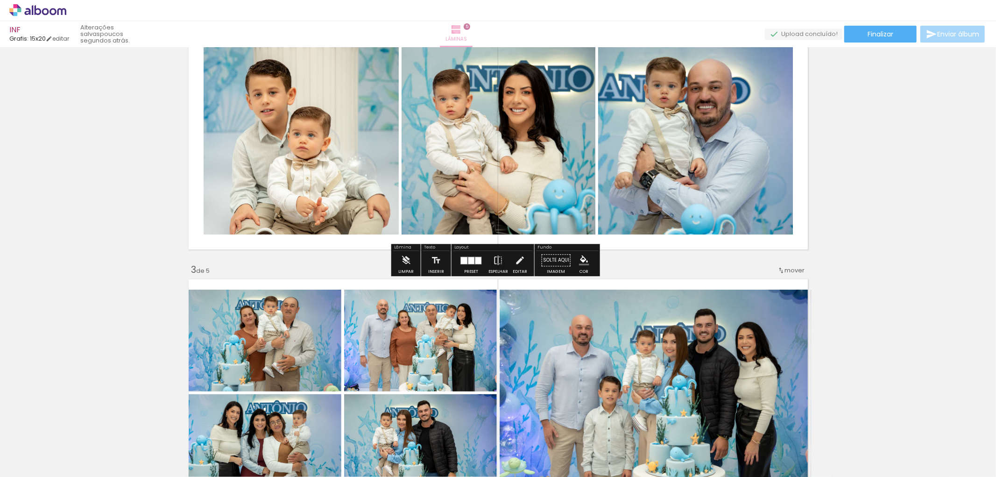
click at [462, 29] on iron-icon at bounding box center [456, 29] width 11 height 11
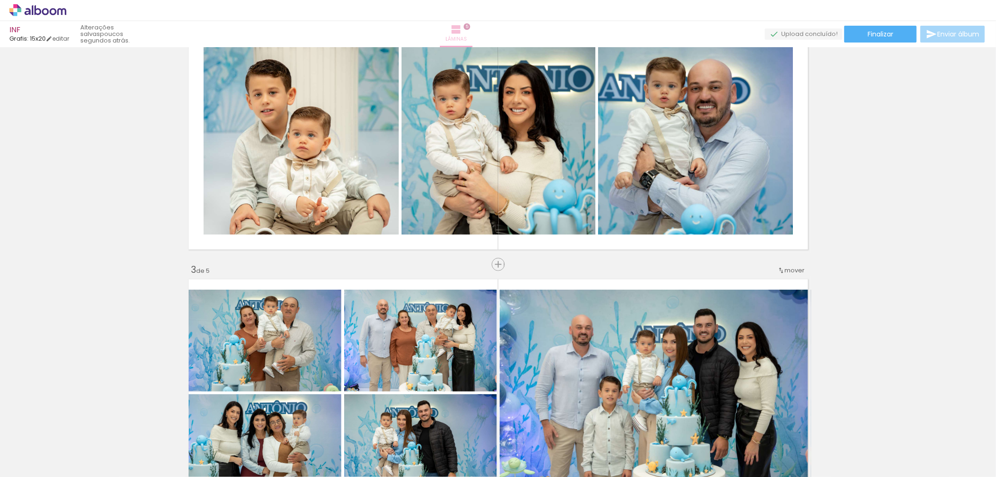
click at [470, 27] on span "5" at bounding box center [467, 26] width 7 height 7
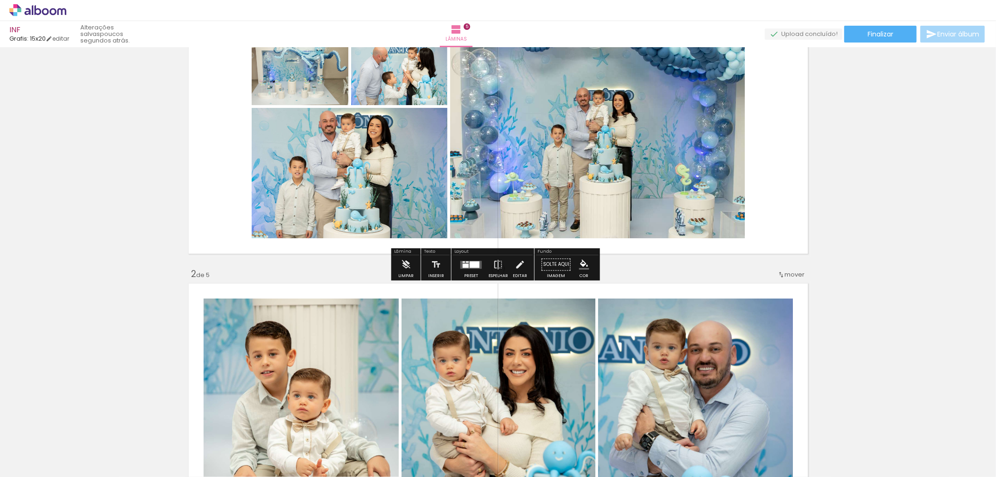
scroll to position [0, 0]
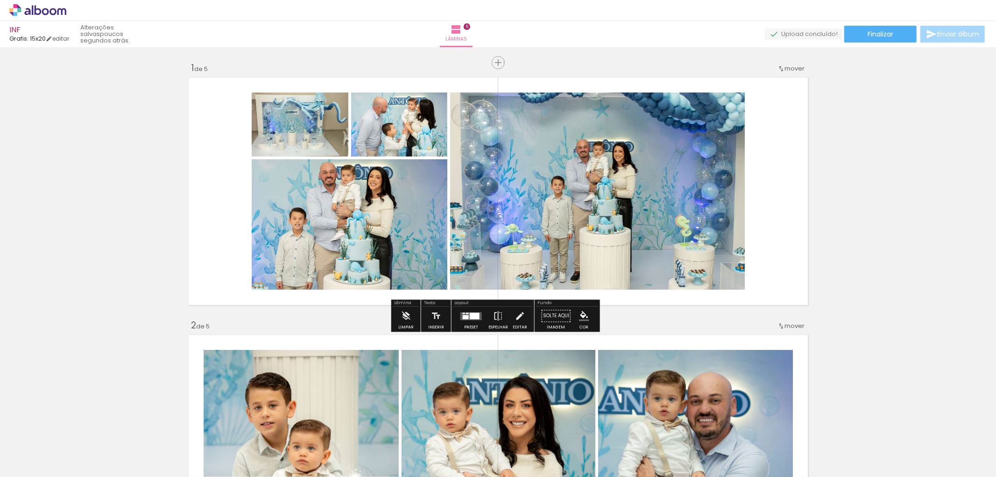
click at [103, 31] on quentale-status "poucos segundos atrás." at bounding box center [111, 34] width 74 height 27
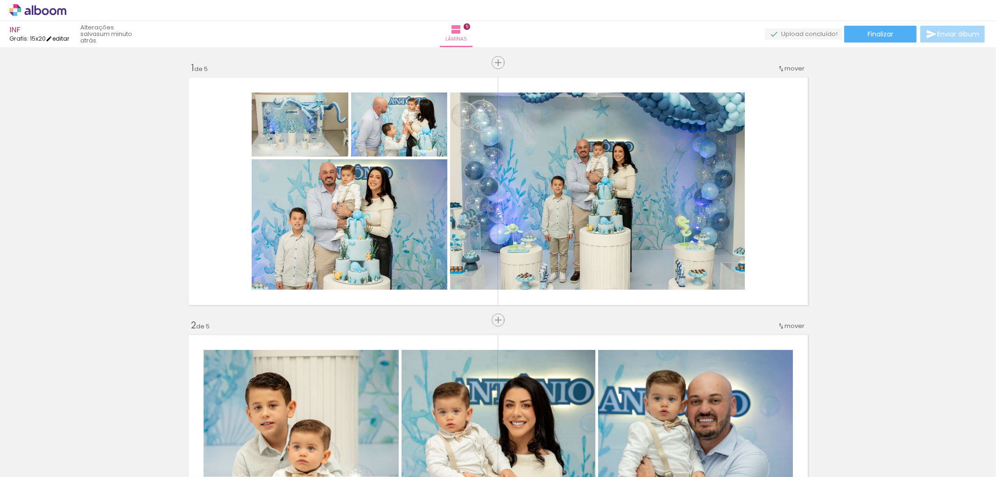
click at [52, 36] on iron-icon at bounding box center [49, 38] width 7 height 7
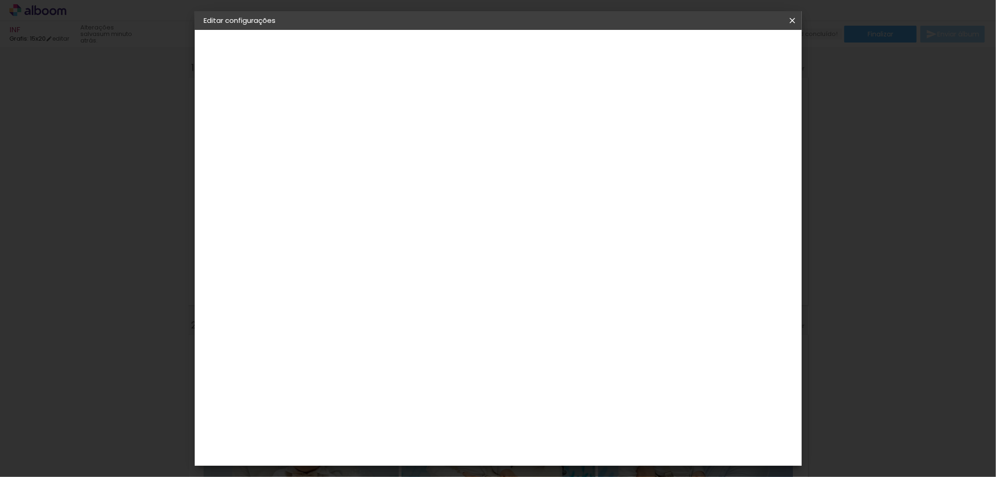
click at [211, 50] on iron-icon at bounding box center [209, 49] width 11 height 11
click at [792, 19] on iron-icon at bounding box center [792, 20] width 11 height 9
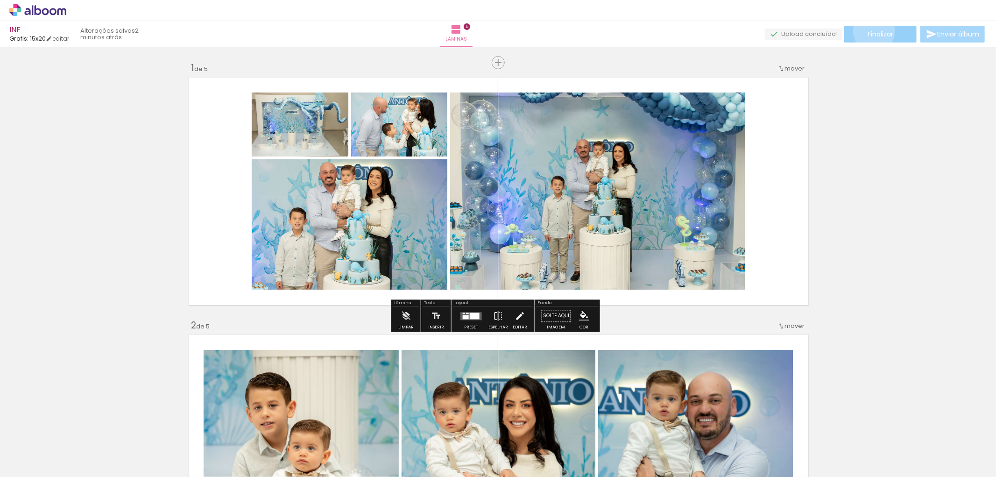
click at [871, 31] on span "Finalizar" at bounding box center [880, 34] width 26 height 7
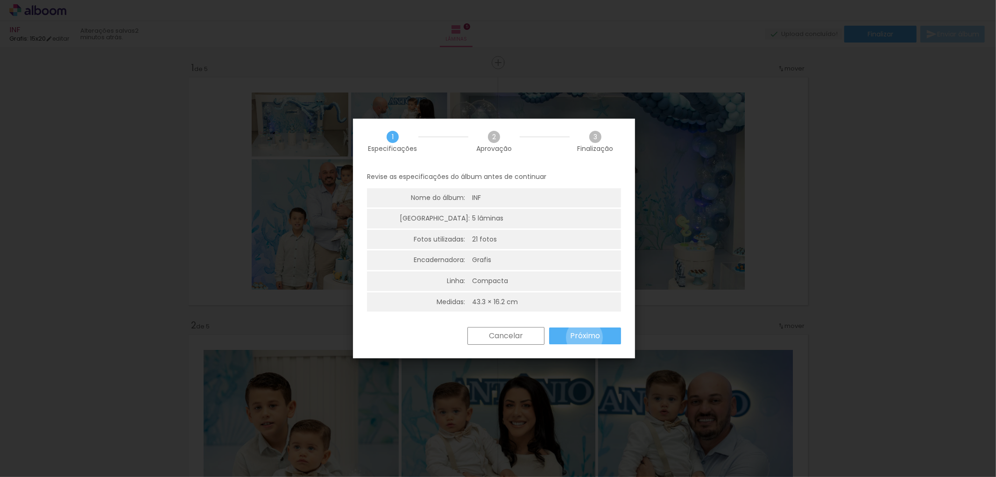
click at [0, 0] on slot "Próximo" at bounding box center [0, 0] width 0 height 0
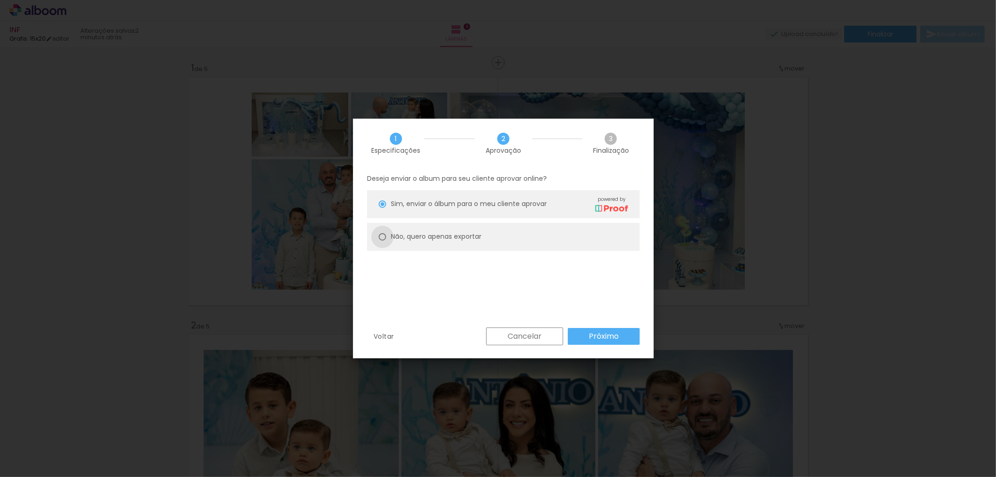
click at [382, 208] on div at bounding box center [382, 203] width 7 height 7
type paper-radio-button "on"
click at [0, 0] on slot "Próximo" at bounding box center [0, 0] width 0 height 0
type input "Alta, 300 DPI"
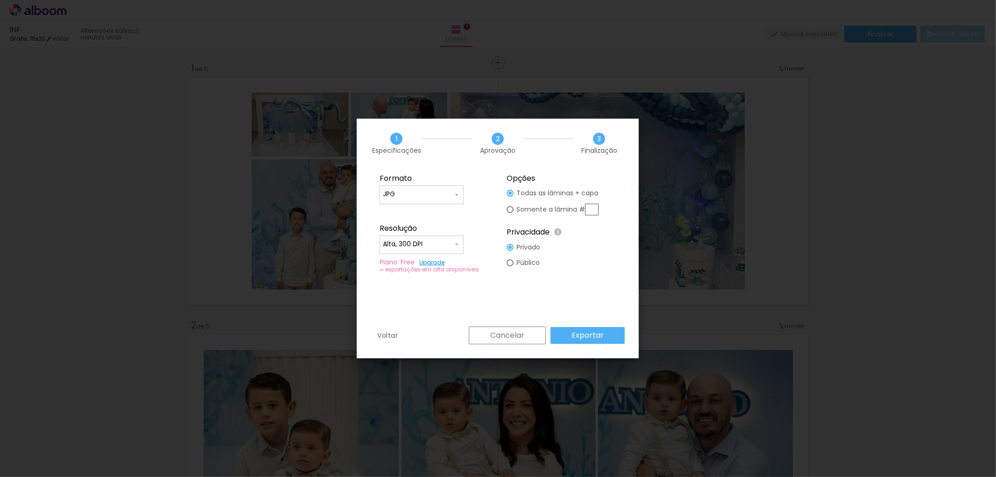
click at [454, 194] on iron-icon at bounding box center [456, 194] width 7 height 7
click at [450, 194] on paper-item "JPG" at bounding box center [422, 192] width 84 height 19
click at [0, 0] on slot "Exportar" at bounding box center [0, 0] width 0 height 0
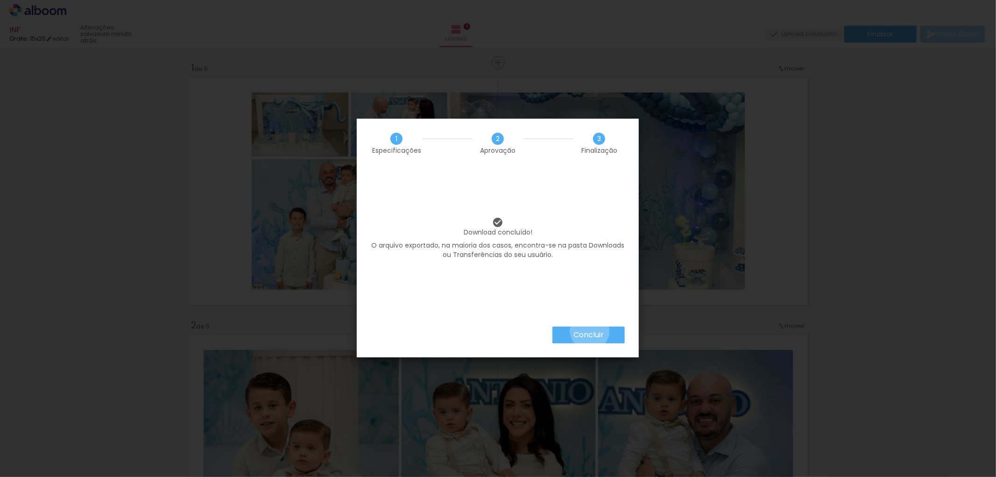
click at [0, 0] on slot "Concluir" at bounding box center [0, 0] width 0 height 0
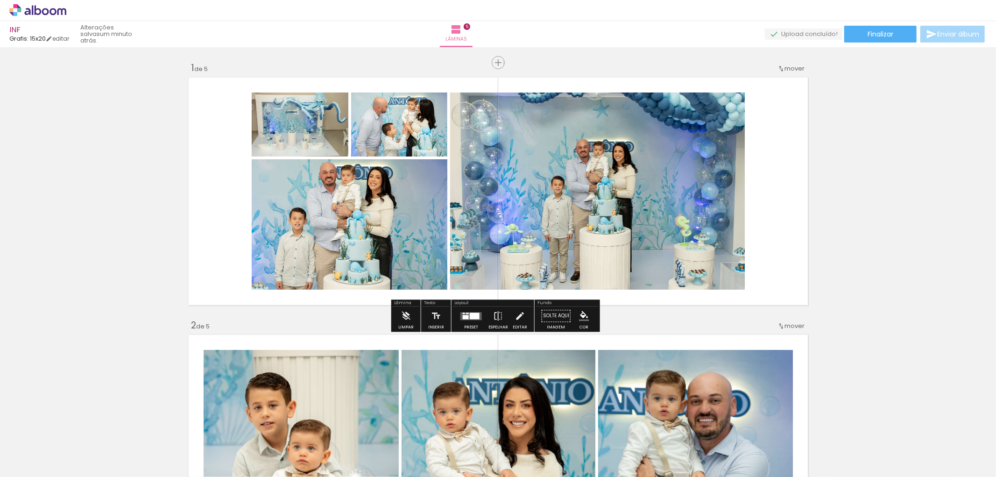
click at [31, 11] on icon at bounding box center [37, 10] width 57 height 12
